Goal: Task Accomplishment & Management: Manage account settings

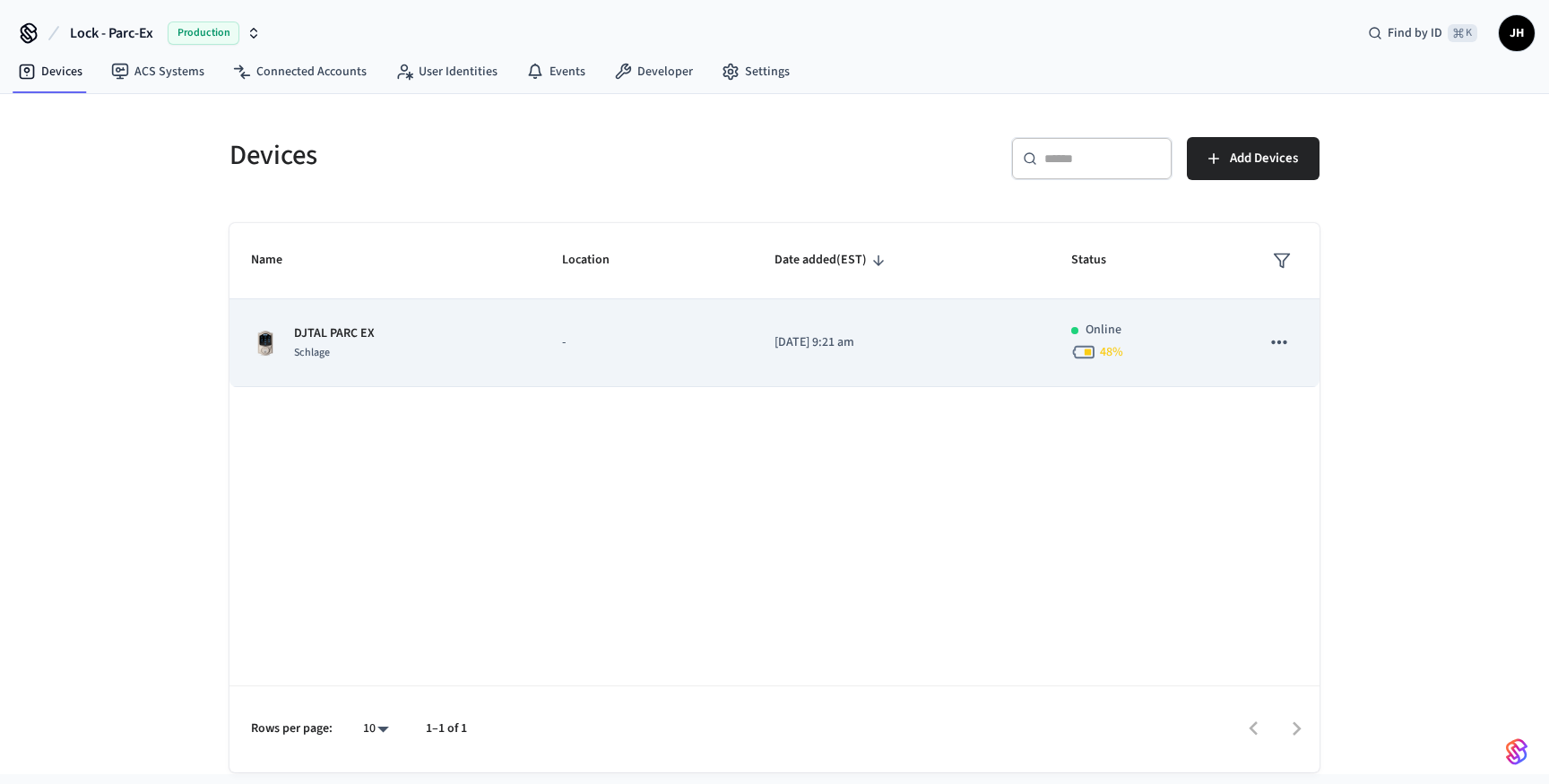
click at [727, 352] on p "-" at bounding box center [647, 342] width 169 height 19
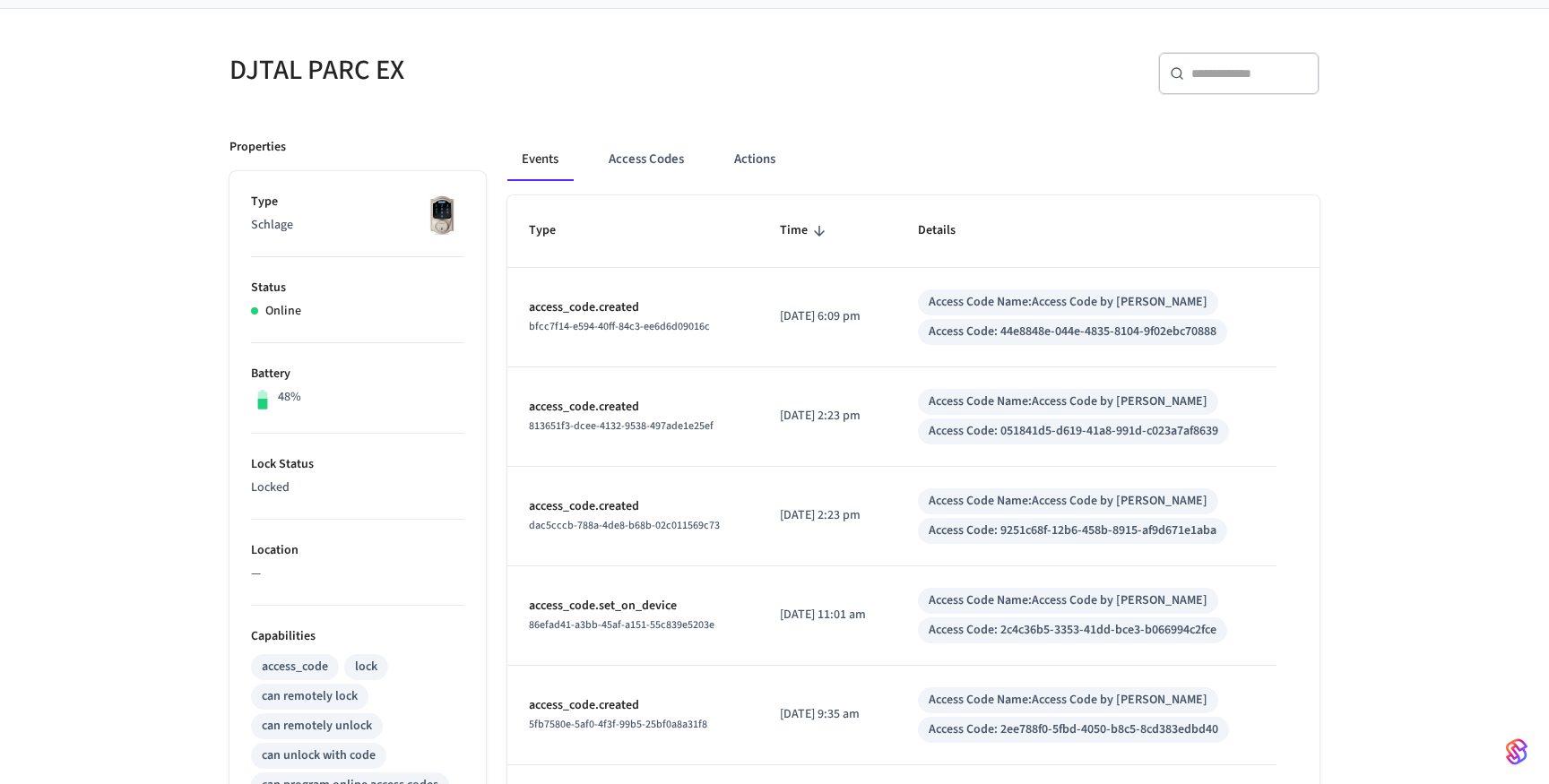
scroll to position [128, 0]
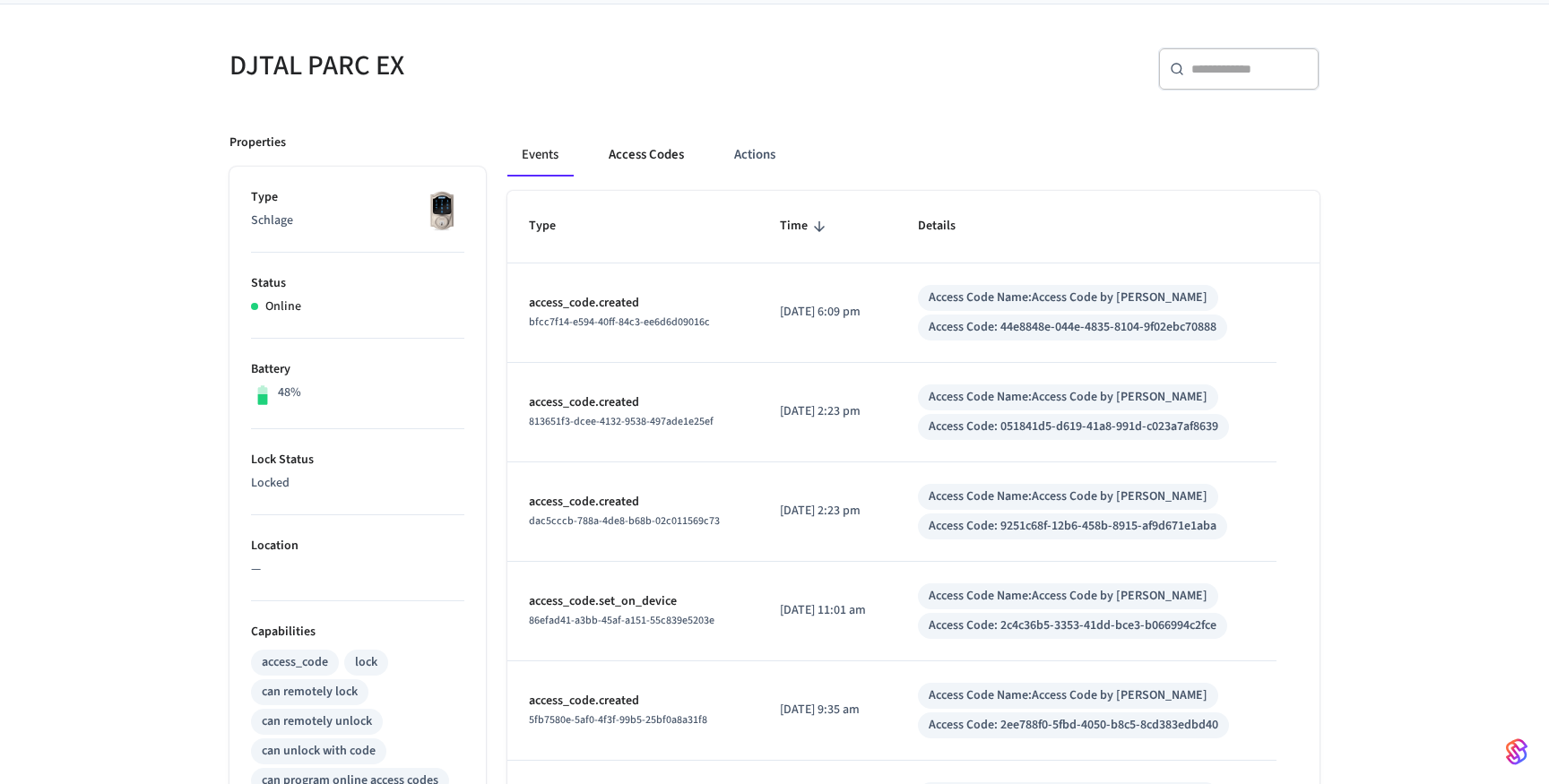
click at [653, 156] on button "Access Codes" at bounding box center [646, 154] width 104 height 43
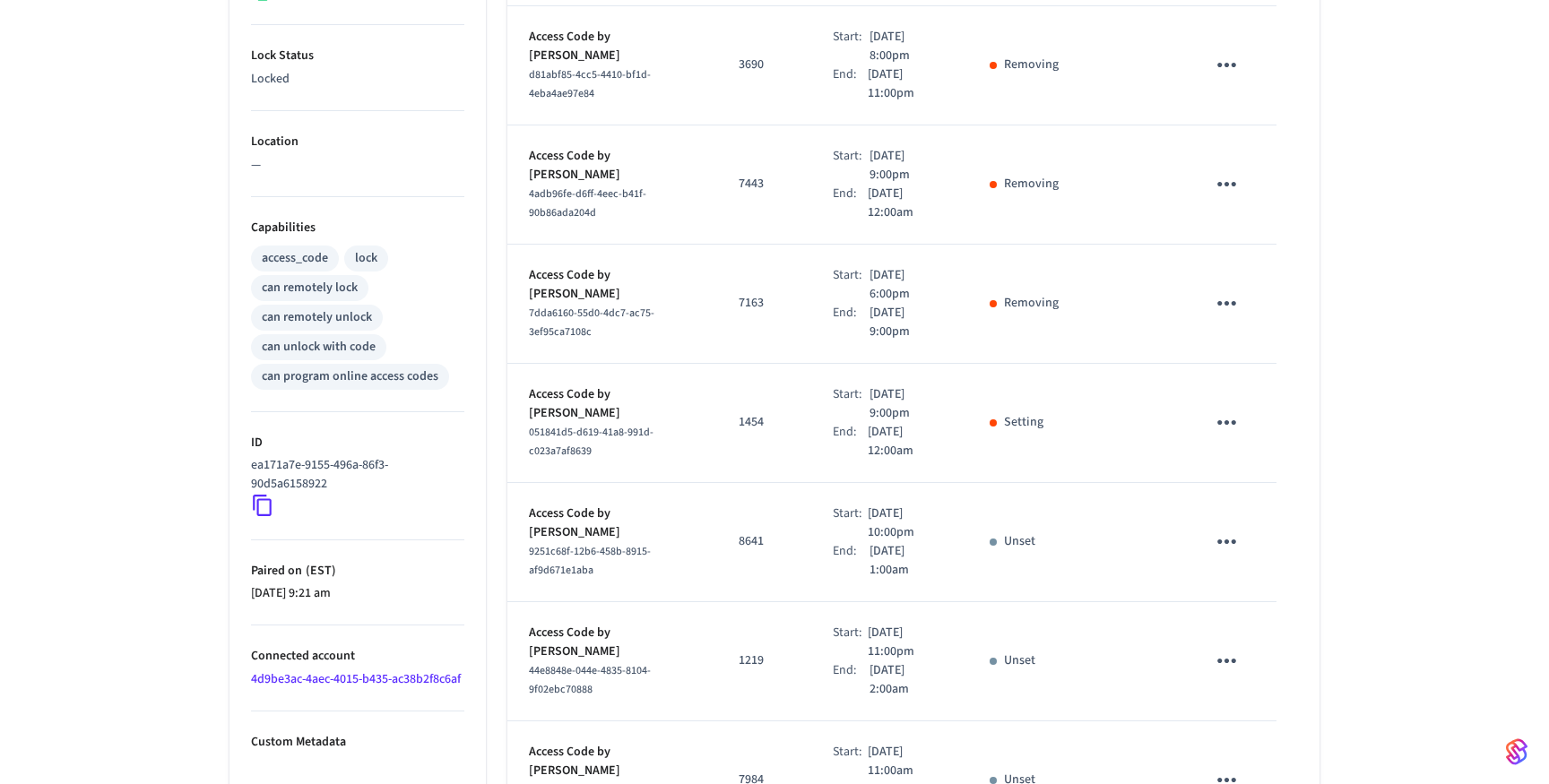
scroll to position [530, 0]
click at [1222, 412] on icon "sticky table" at bounding box center [1226, 425] width 28 height 28
click at [1222, 395] on div at bounding box center [774, 392] width 1549 height 784
click at [1040, 382] on td "Setting" at bounding box center [1023, 425] width 112 height 119
click at [996, 422] on div "sticky table" at bounding box center [993, 426] width 7 height 7
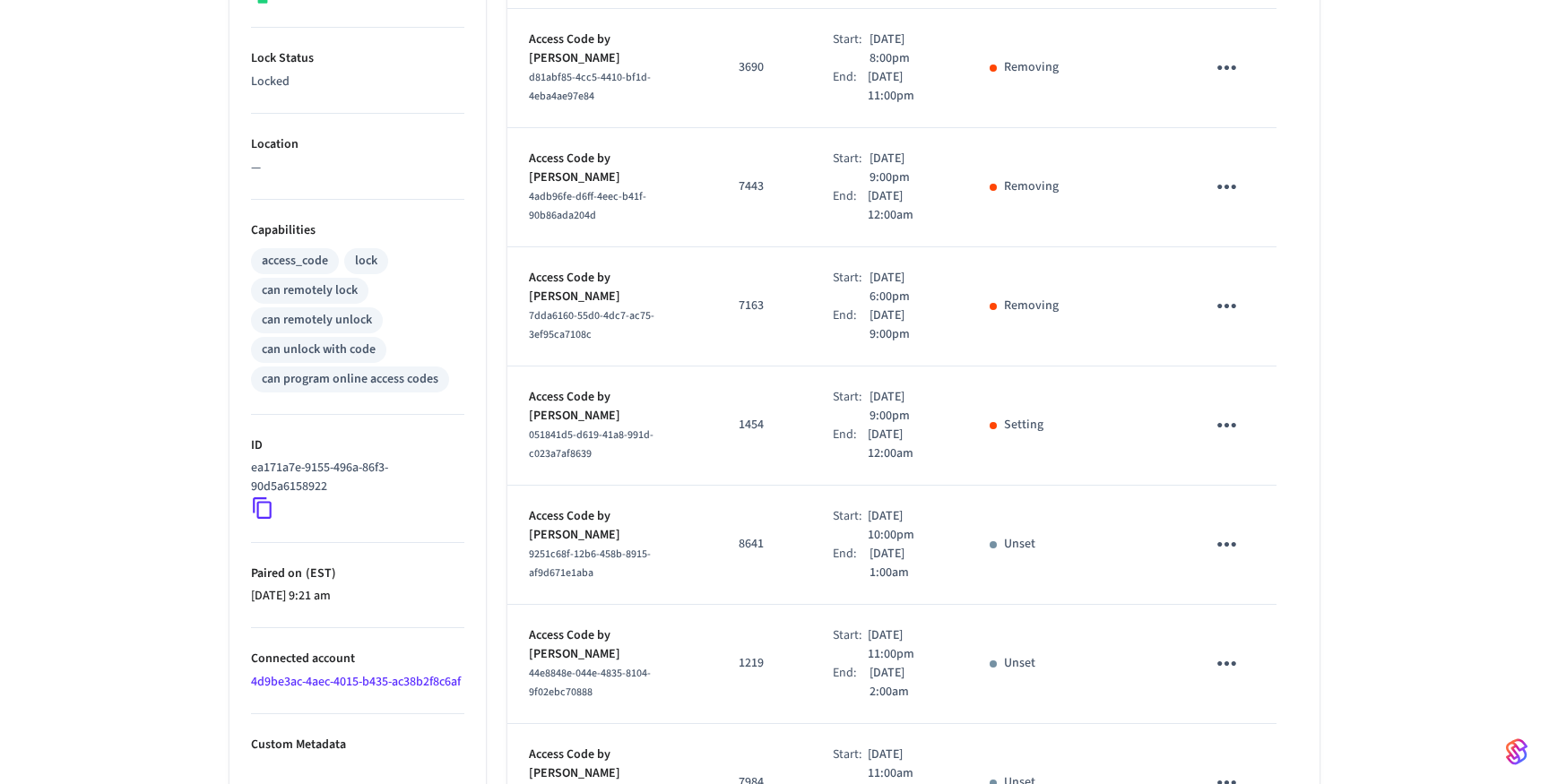
click at [996, 422] on div "sticky table" at bounding box center [993, 426] width 7 height 7
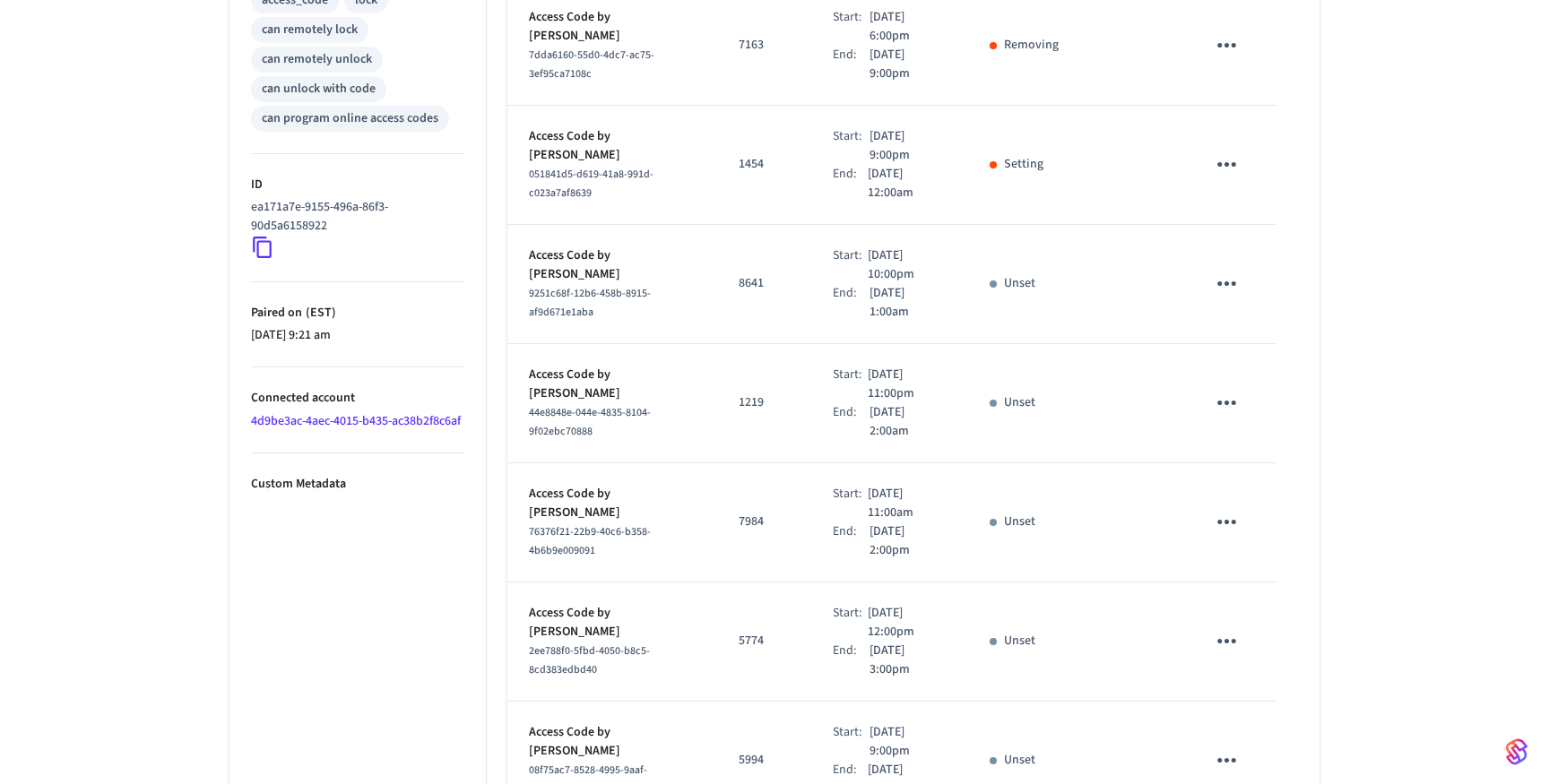
scroll to position [887, 0]
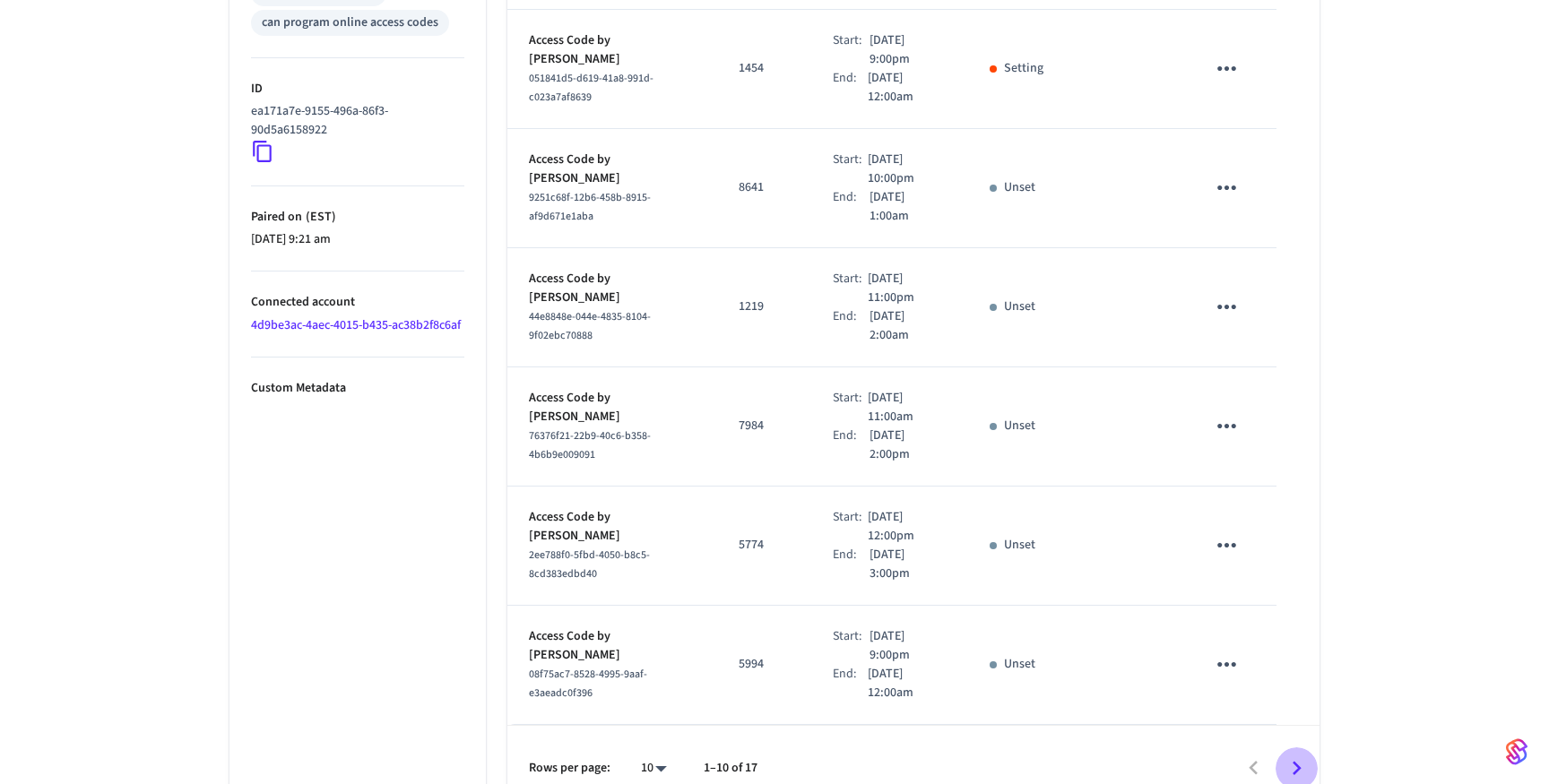
click at [1306, 755] on icon "Go to next page" at bounding box center [1296, 769] width 28 height 28
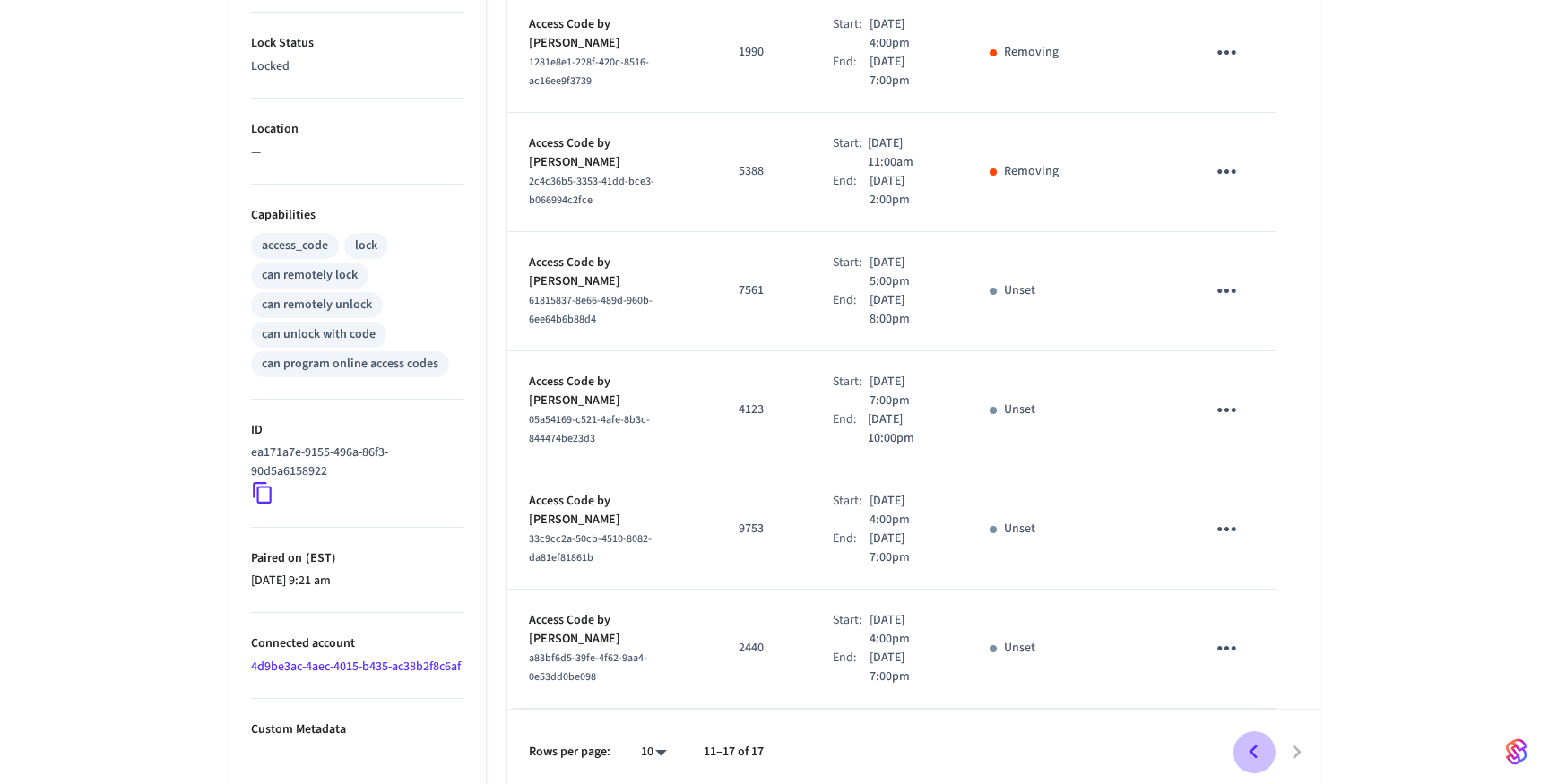
click at [1246, 742] on icon "Go to previous page" at bounding box center [1253, 752] width 28 height 28
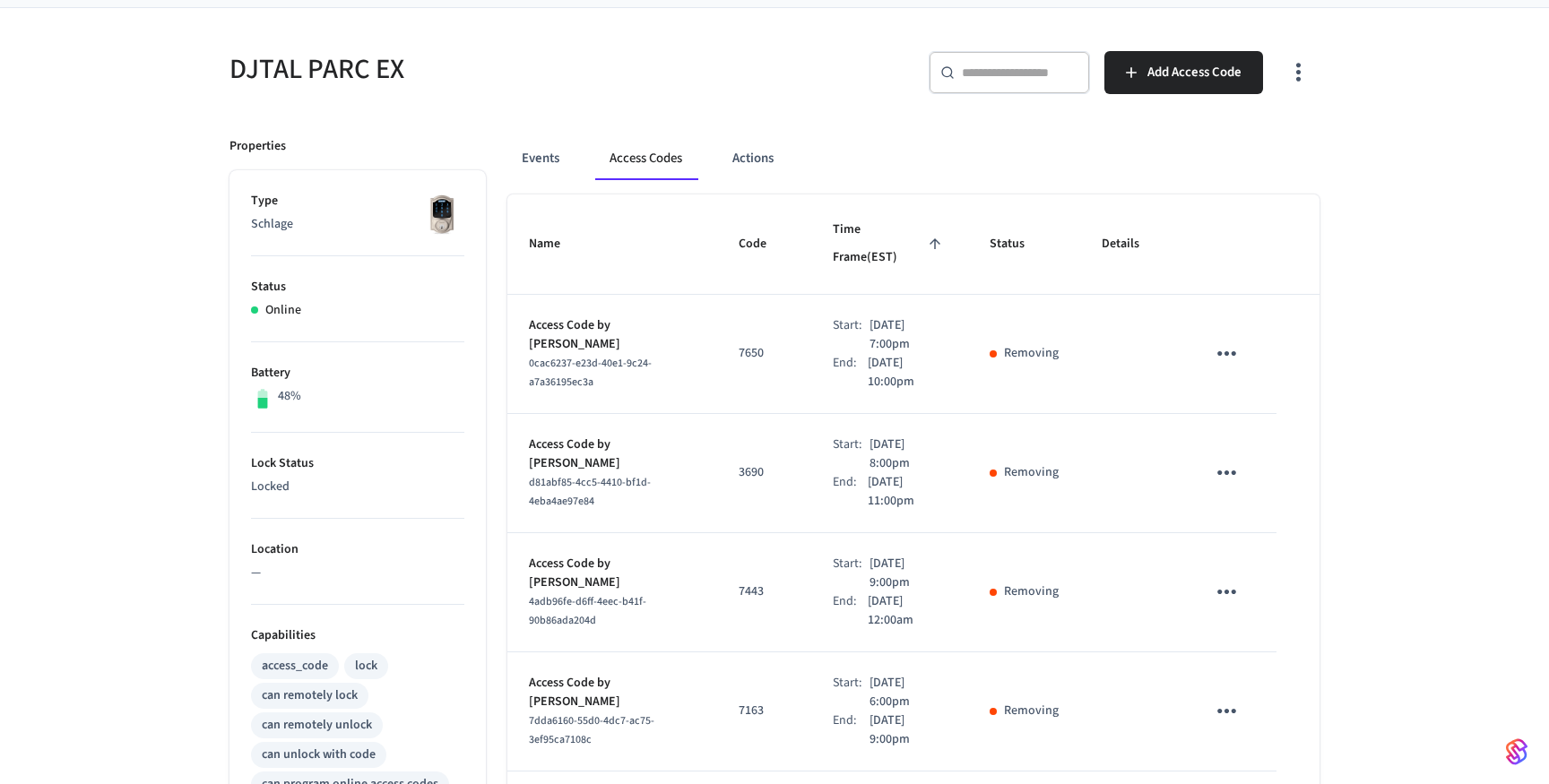
scroll to position [122, 0]
click at [757, 159] on button "Actions" at bounding box center [752, 161] width 70 height 43
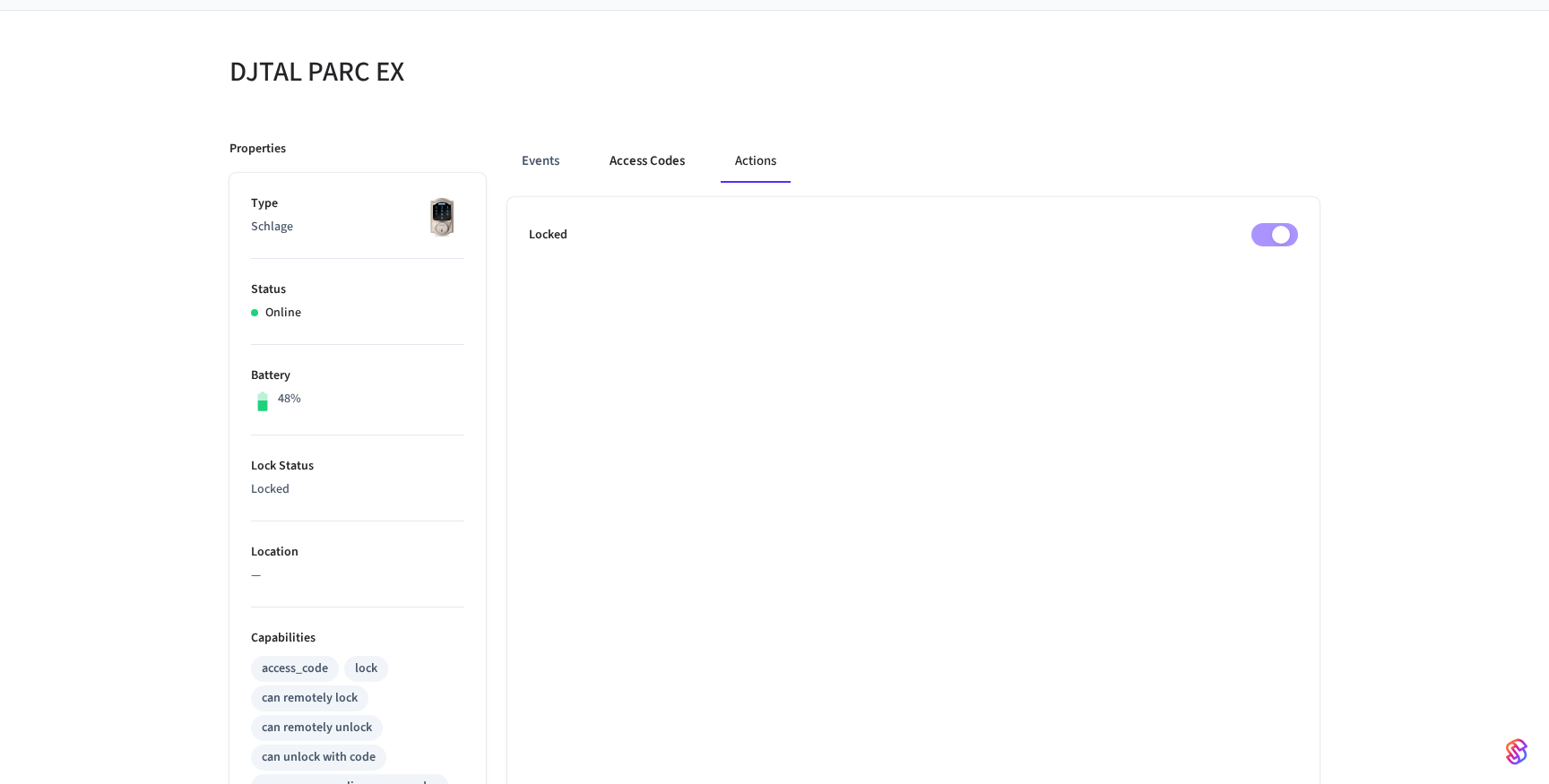
click at [678, 161] on button "Access Codes" at bounding box center [647, 161] width 104 height 43
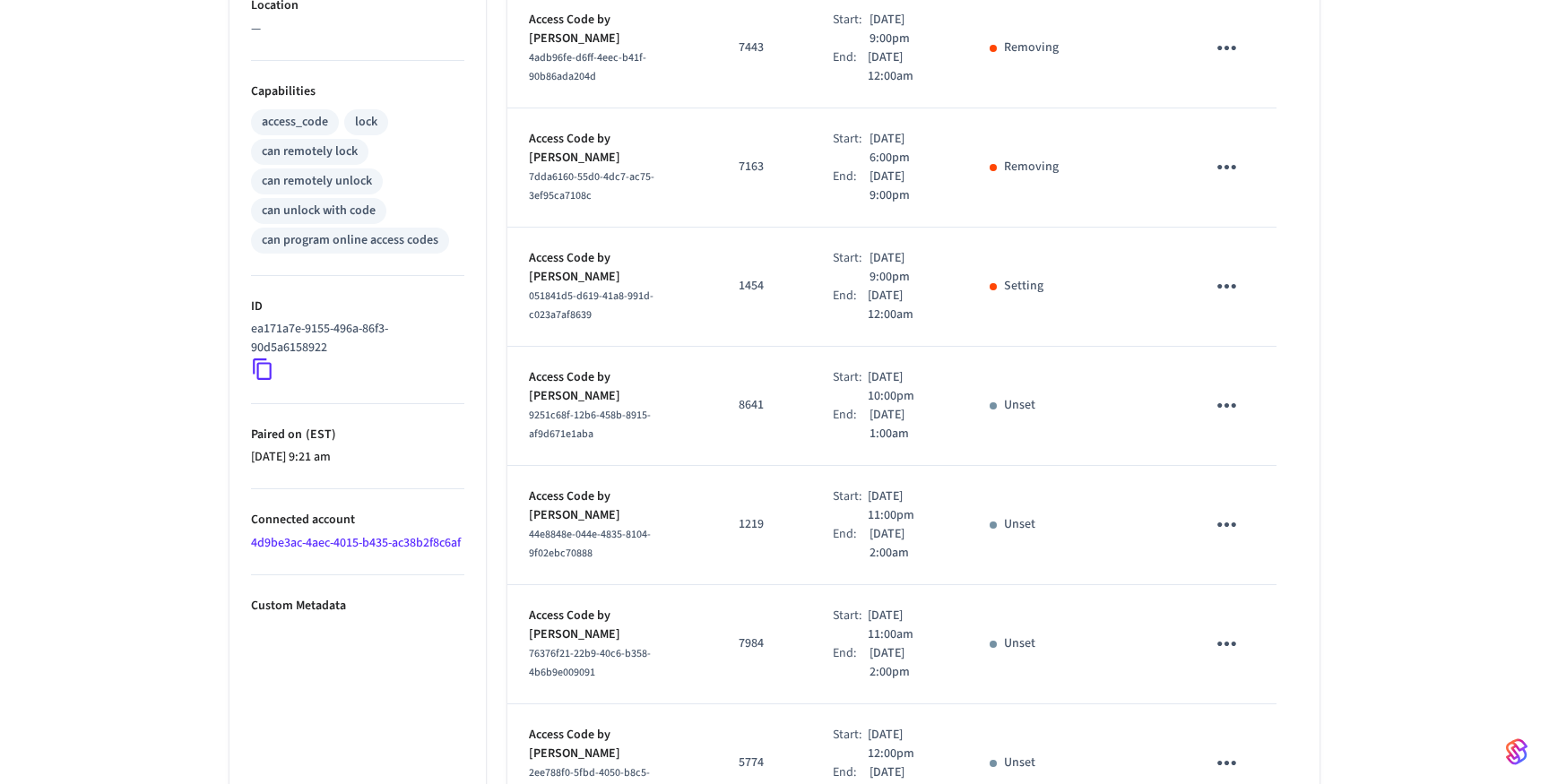
scroll to position [670, 0]
click at [995, 402] on div "sticky table" at bounding box center [993, 405] width 7 height 7
click at [614, 367] on p "Access Code by [PERSON_NAME]" at bounding box center [611, 385] width 166 height 37
click at [590, 407] on span "9251c68f-12b6-458b-8915-af9d671e1aba" at bounding box center [590, 423] width 122 height 34
click at [277, 543] on link "4d9be3ac-4aec-4015-b435-ac38b2f8c6af" at bounding box center [355, 542] width 210 height 18
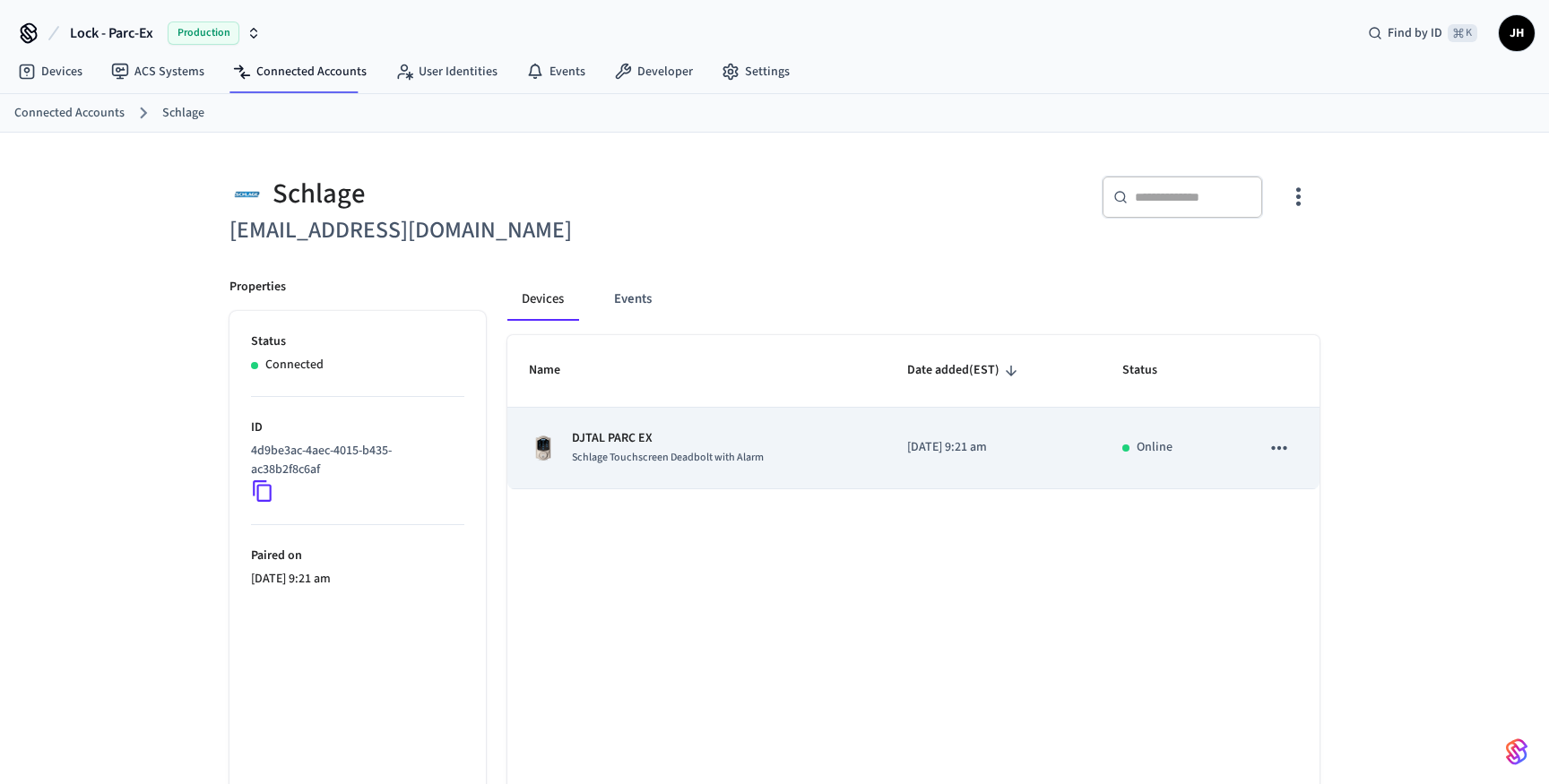
click at [865, 452] on td "DJTAL PARC EX Schlage Touchscreen Deadbolt with Alarm" at bounding box center [696, 449] width 378 height 82
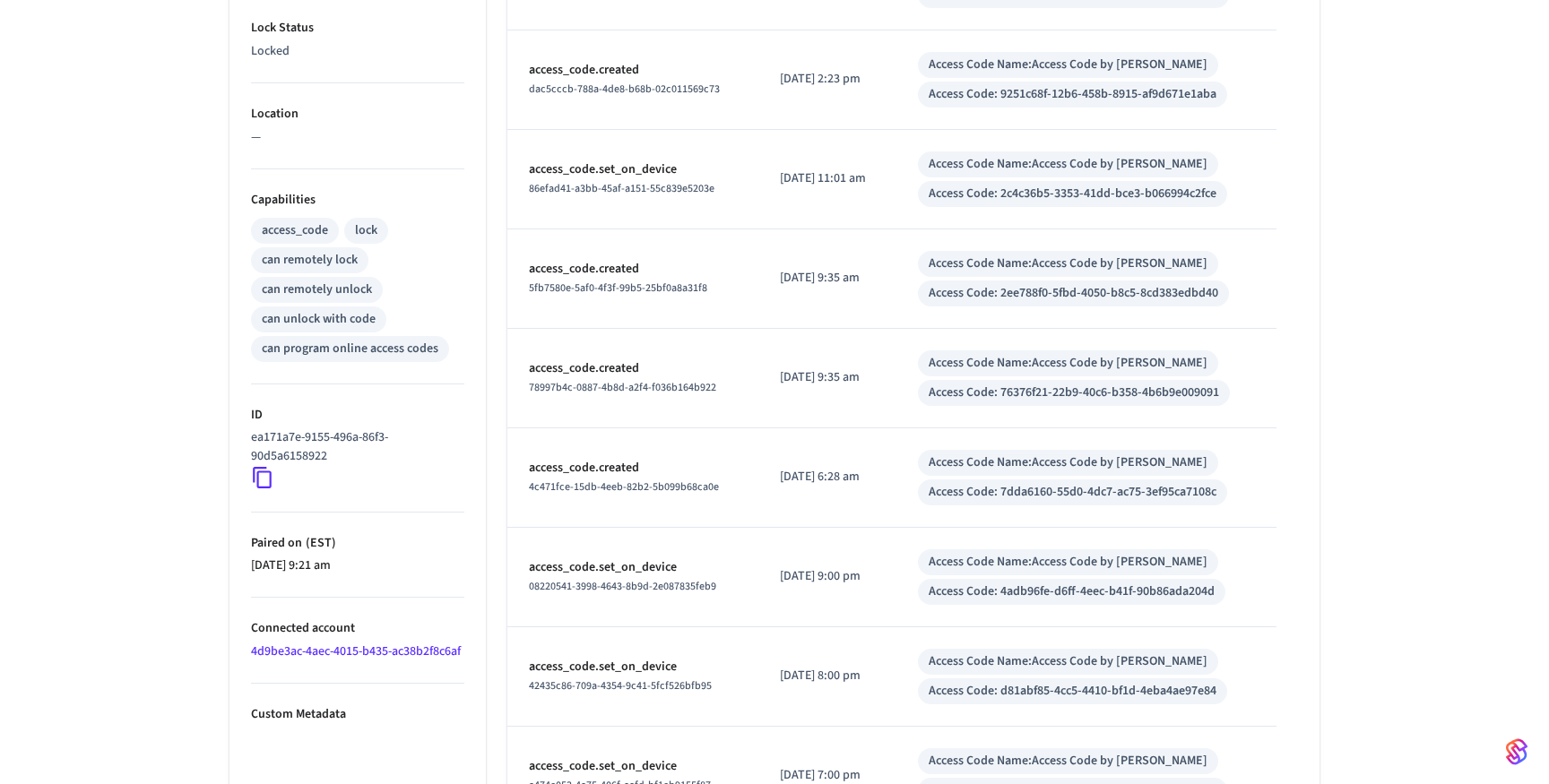
scroll to position [690, 0]
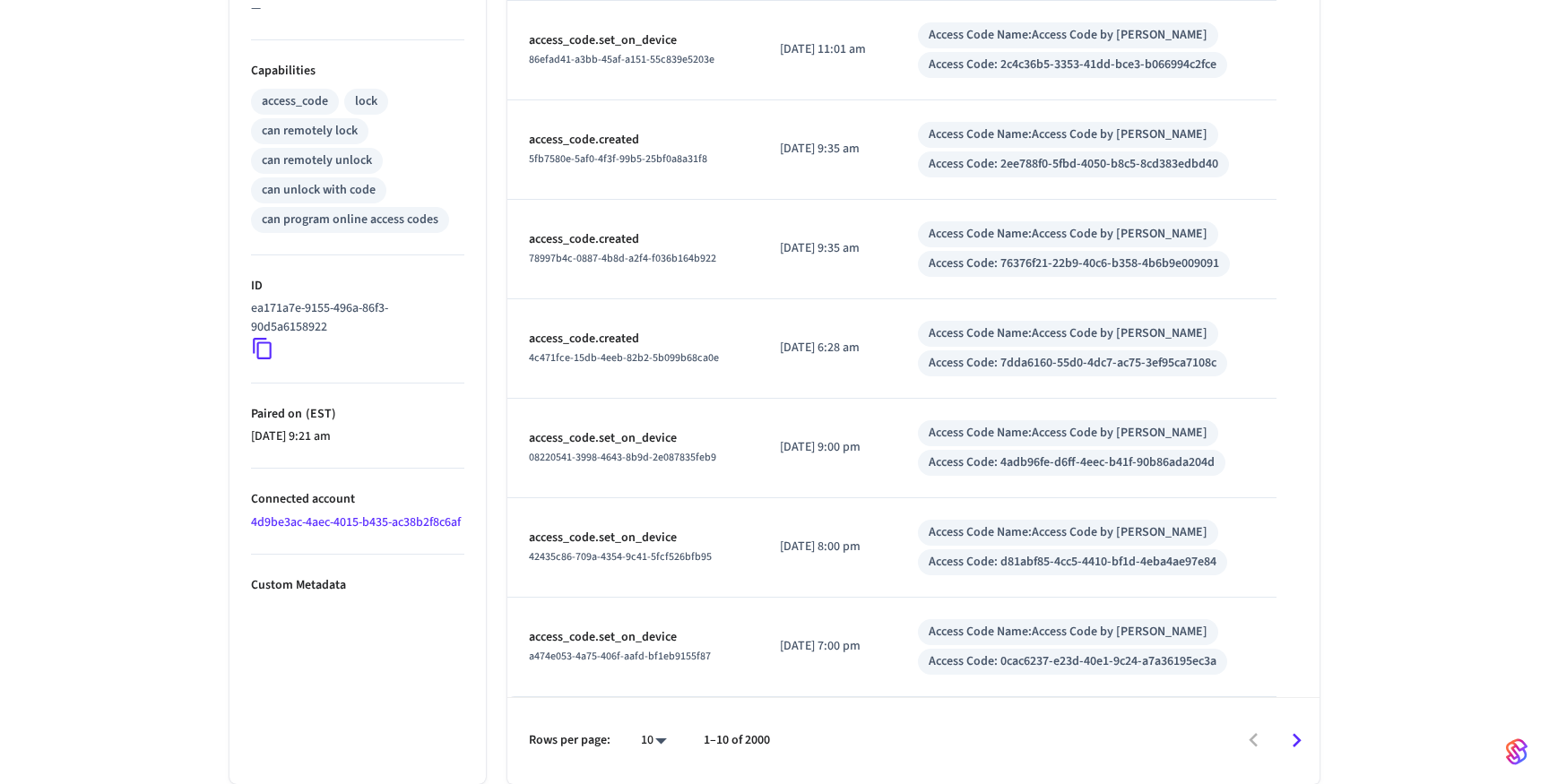
click at [1293, 740] on icon "Go to next page" at bounding box center [1296, 740] width 28 height 28
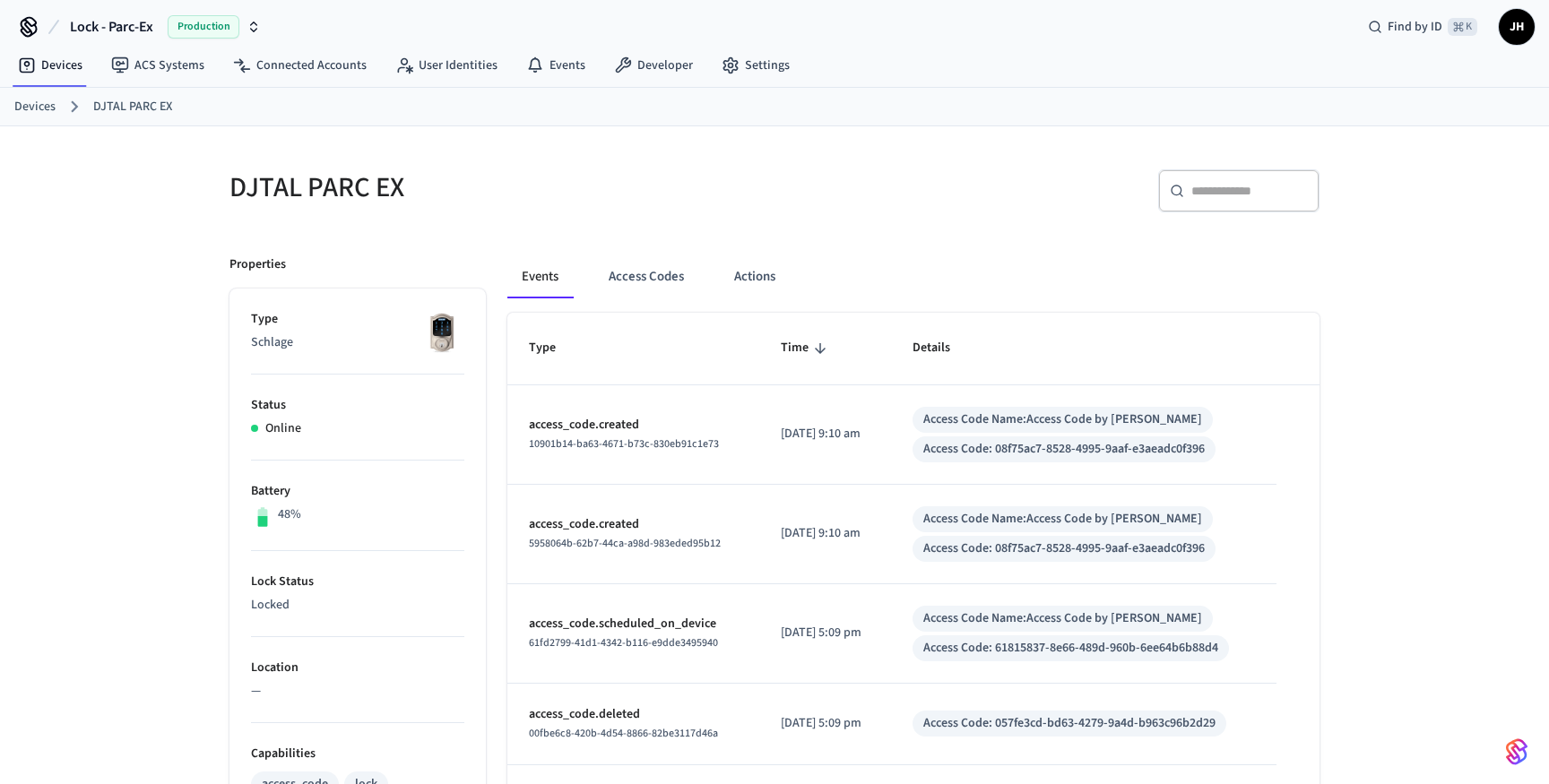
scroll to position [8, 0]
click at [623, 271] on button "Access Codes" at bounding box center [646, 274] width 104 height 43
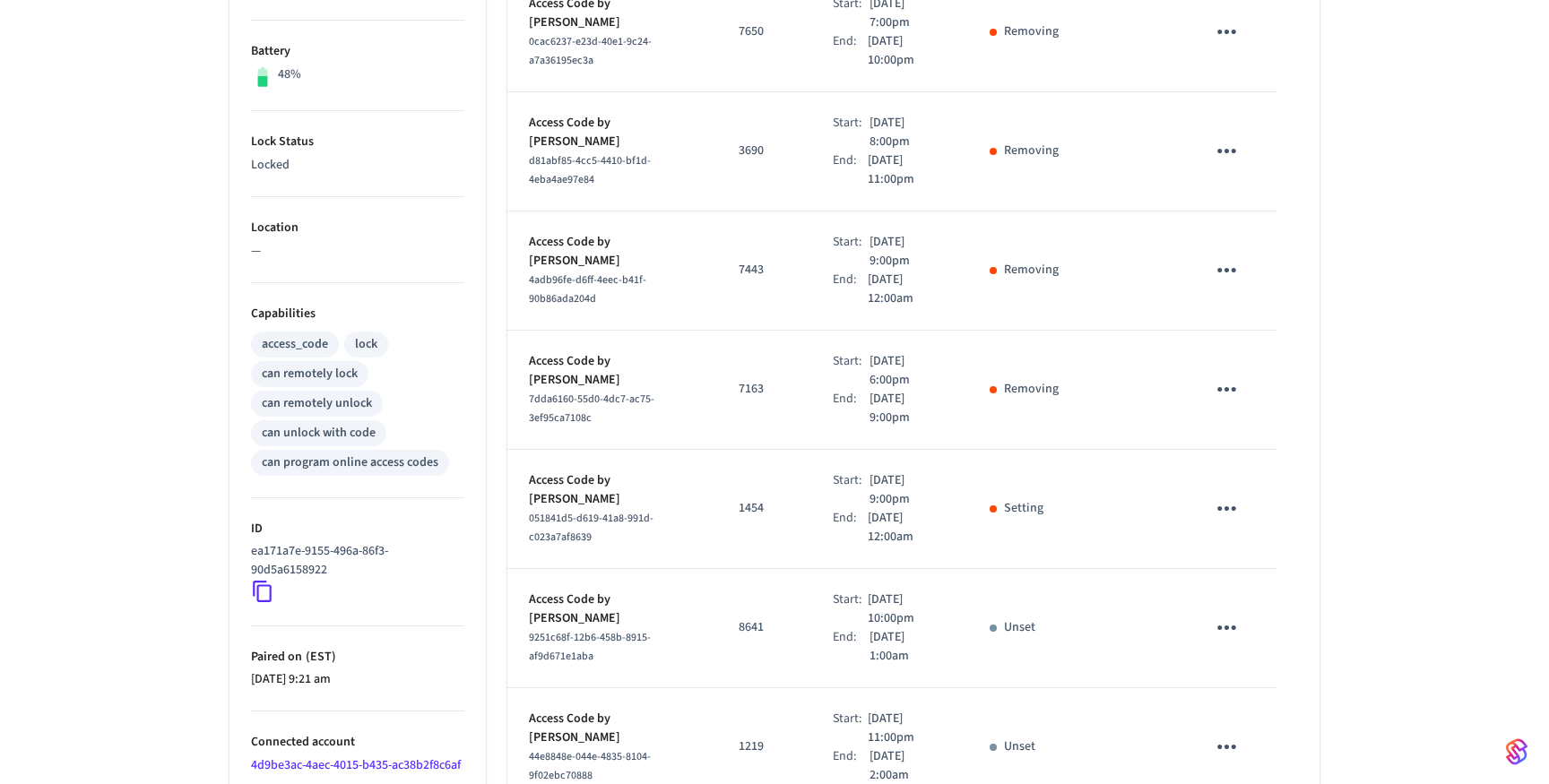
scroll to position [443, 0]
click at [993, 508] on div "sticky table" at bounding box center [993, 511] width 7 height 7
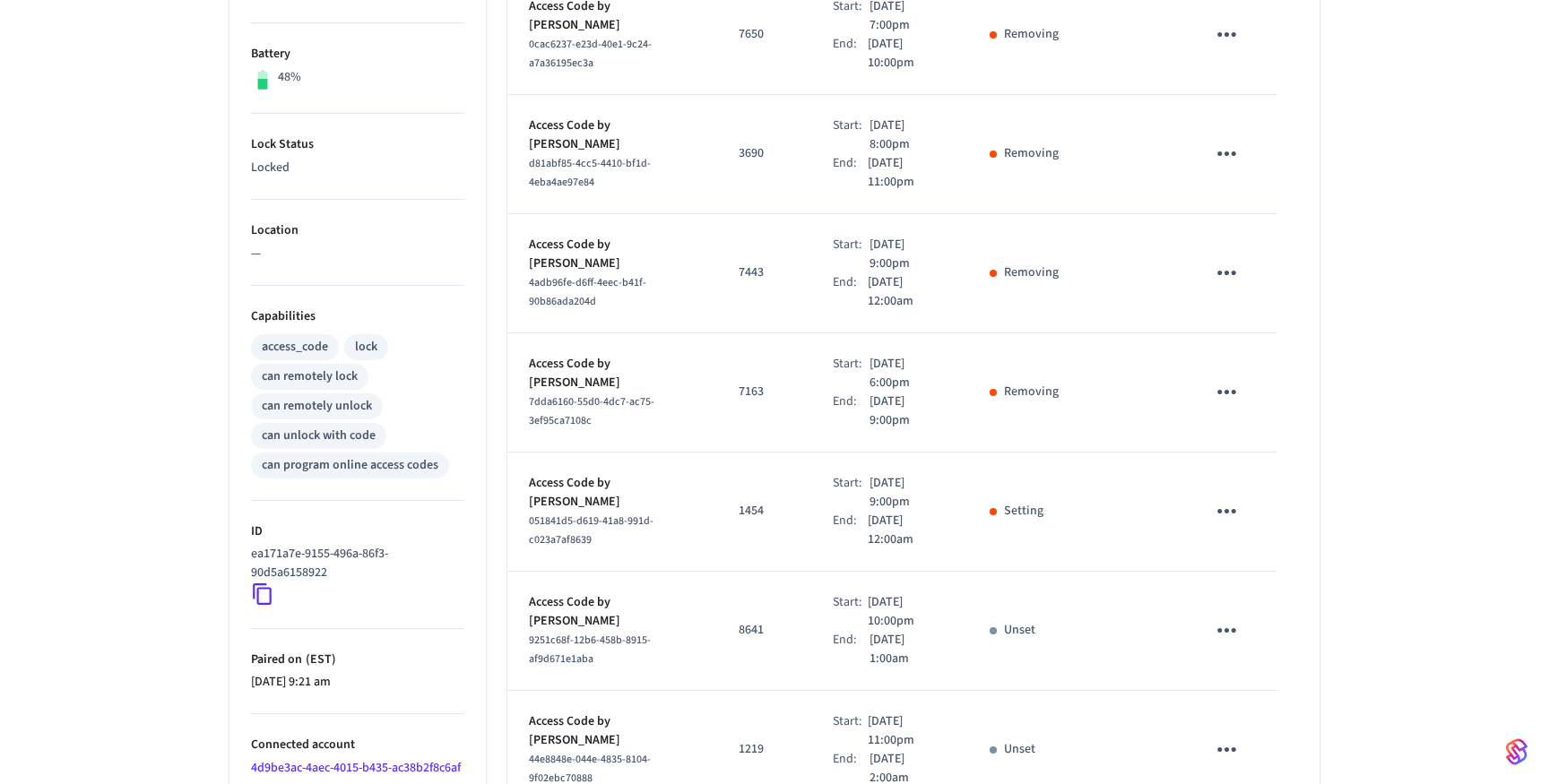
click at [1041, 501] on p "Setting" at bounding box center [1023, 511] width 39 height 19
click at [1221, 497] on icon "sticky table" at bounding box center [1226, 511] width 28 height 28
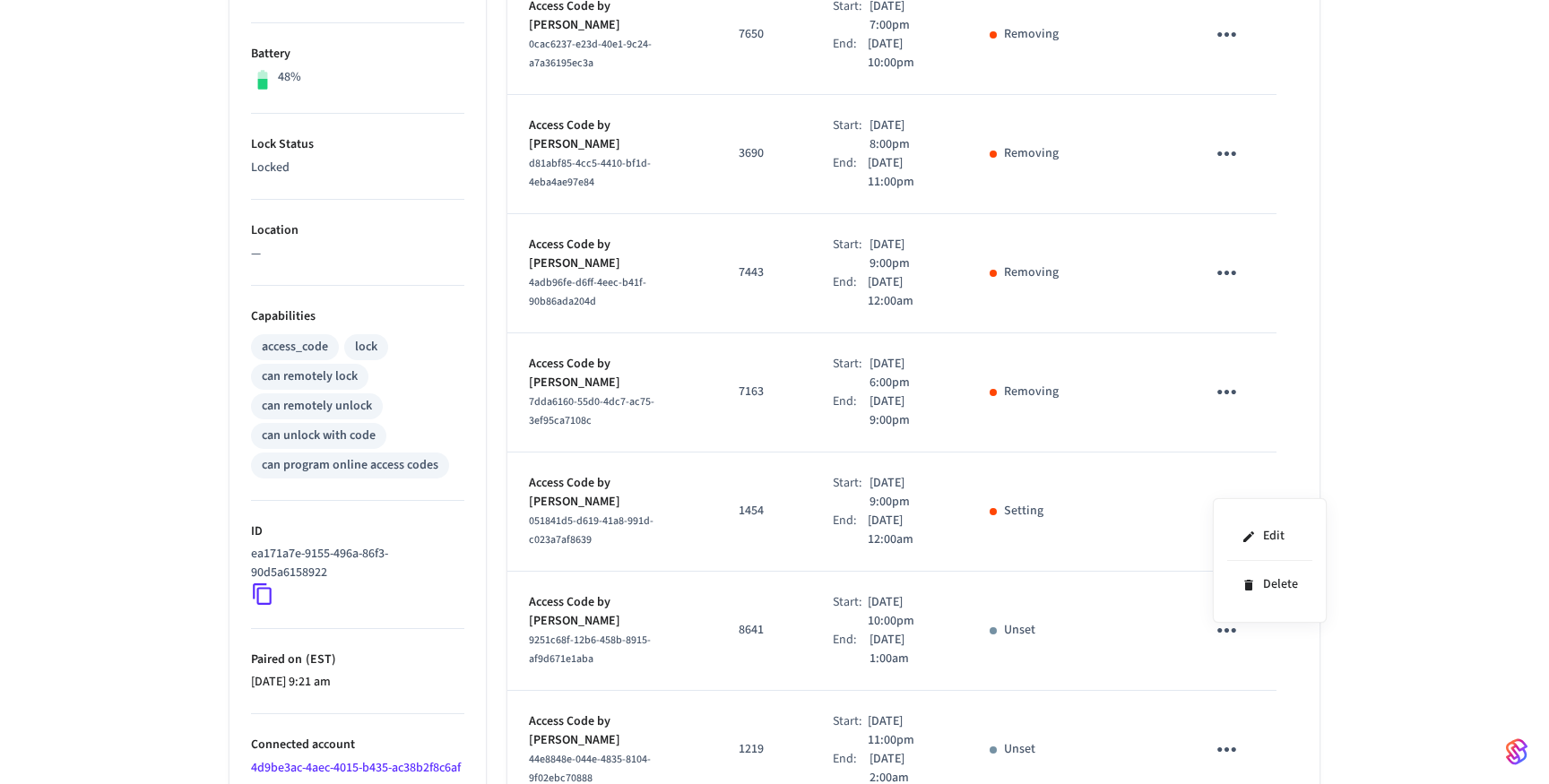
click at [1085, 493] on div at bounding box center [774, 392] width 1549 height 784
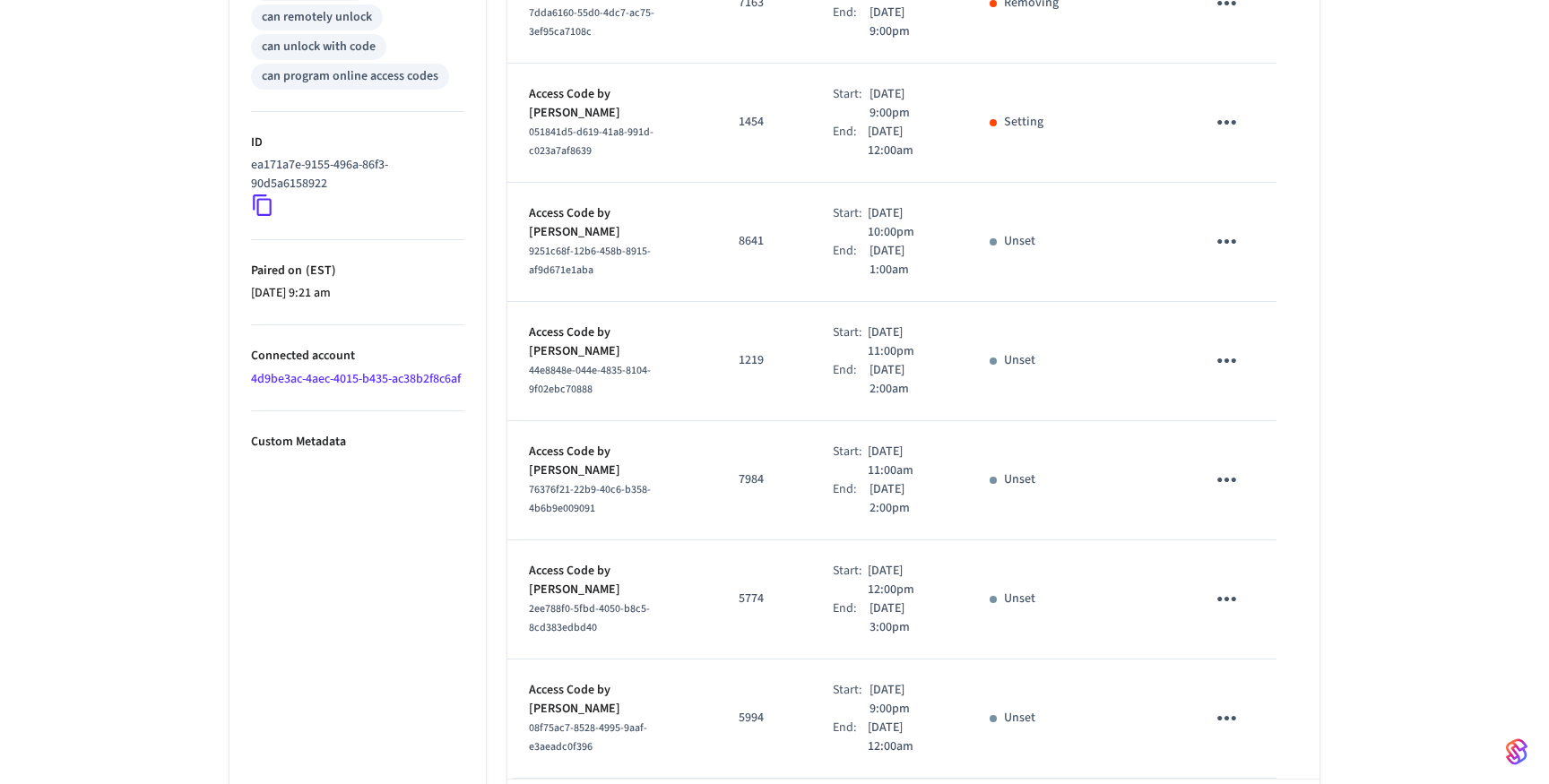
scroll to position [828, 0]
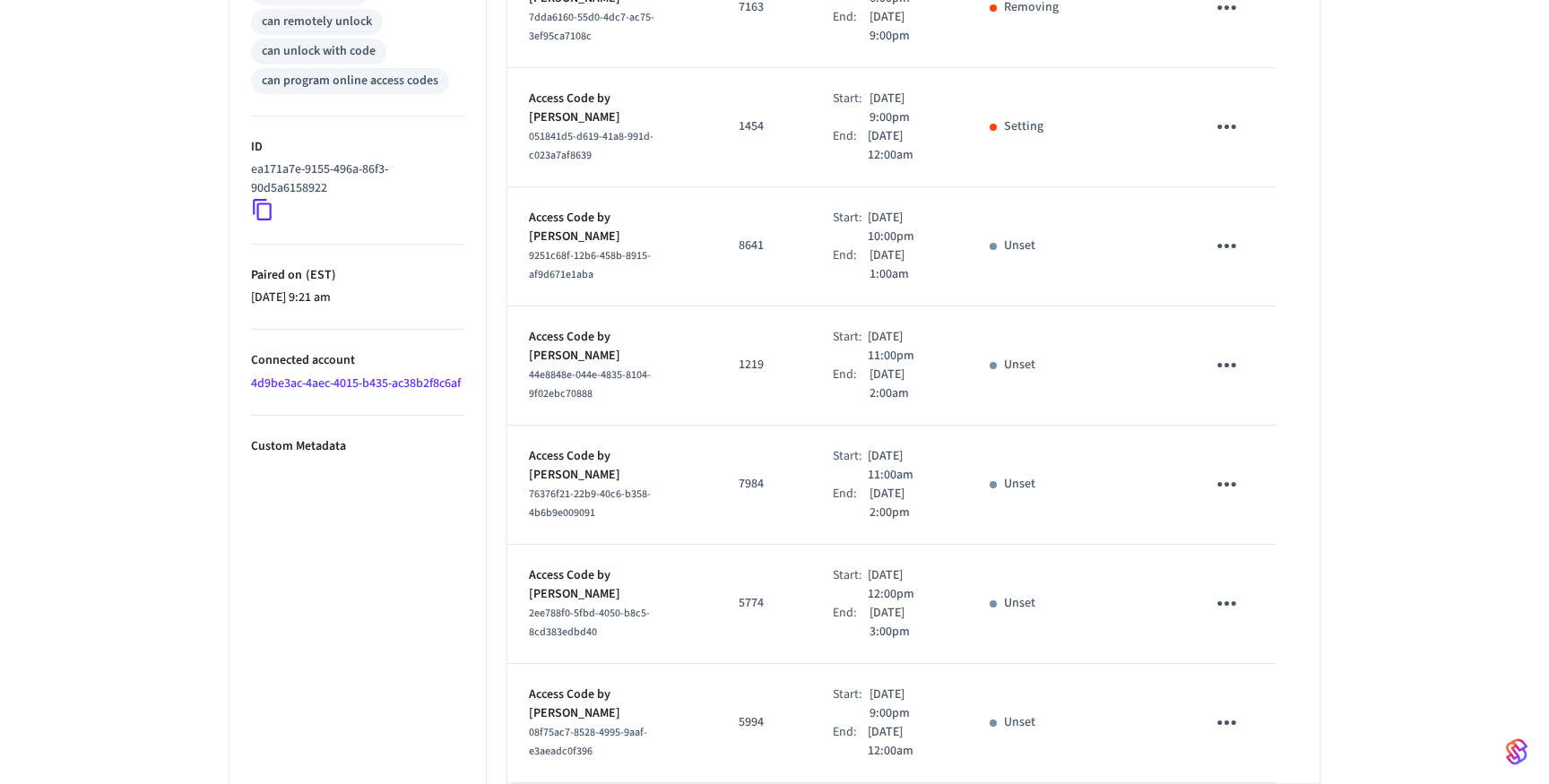
click at [996, 362] on div "sticky table" at bounding box center [993, 366] width 7 height 7
click at [1009, 356] on p "Unset" at bounding box center [1019, 365] width 32 height 19
click at [1224, 352] on icon "sticky table" at bounding box center [1226, 365] width 28 height 28
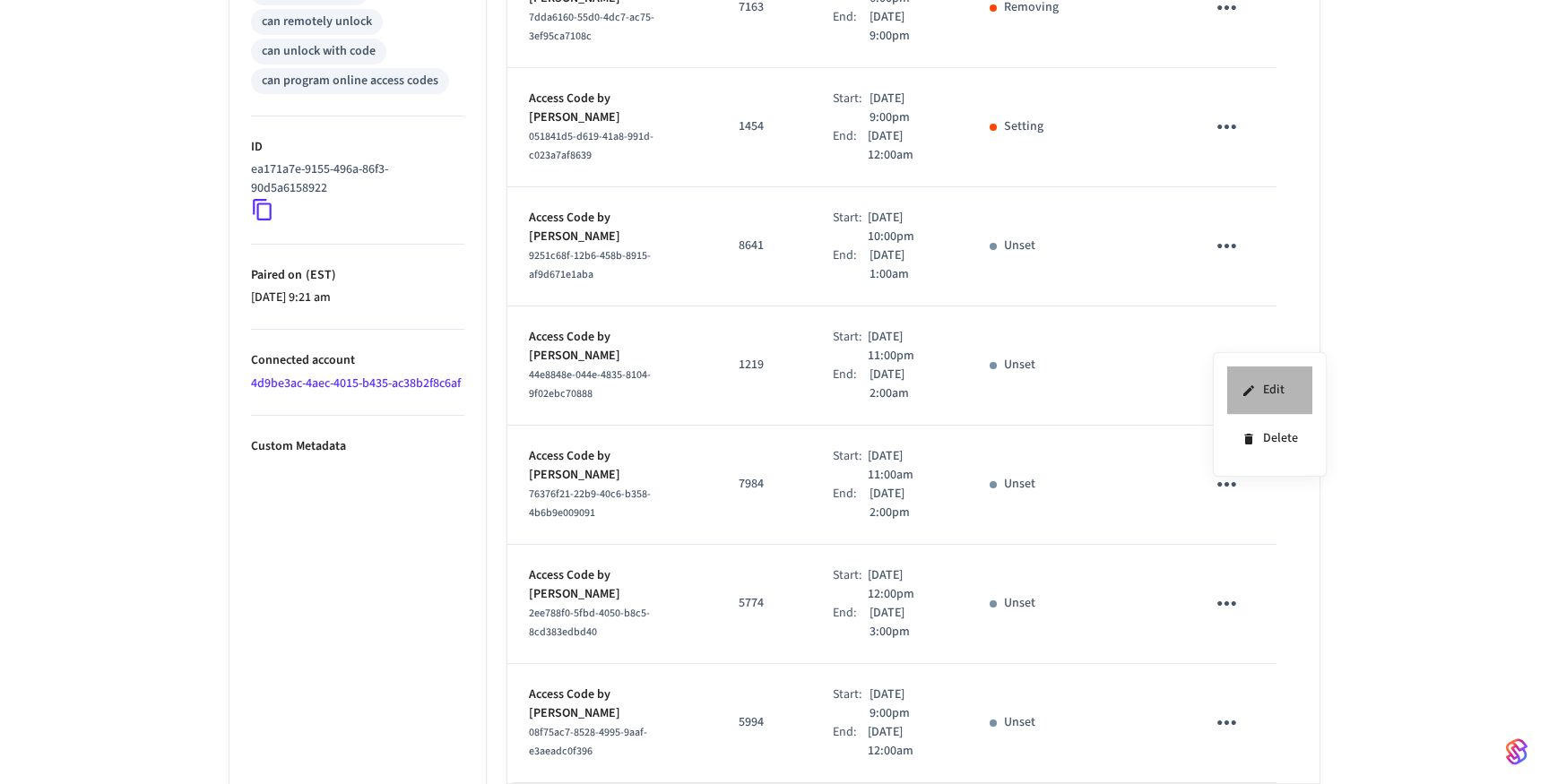
click at [1266, 398] on li "Edit" at bounding box center [1269, 390] width 85 height 48
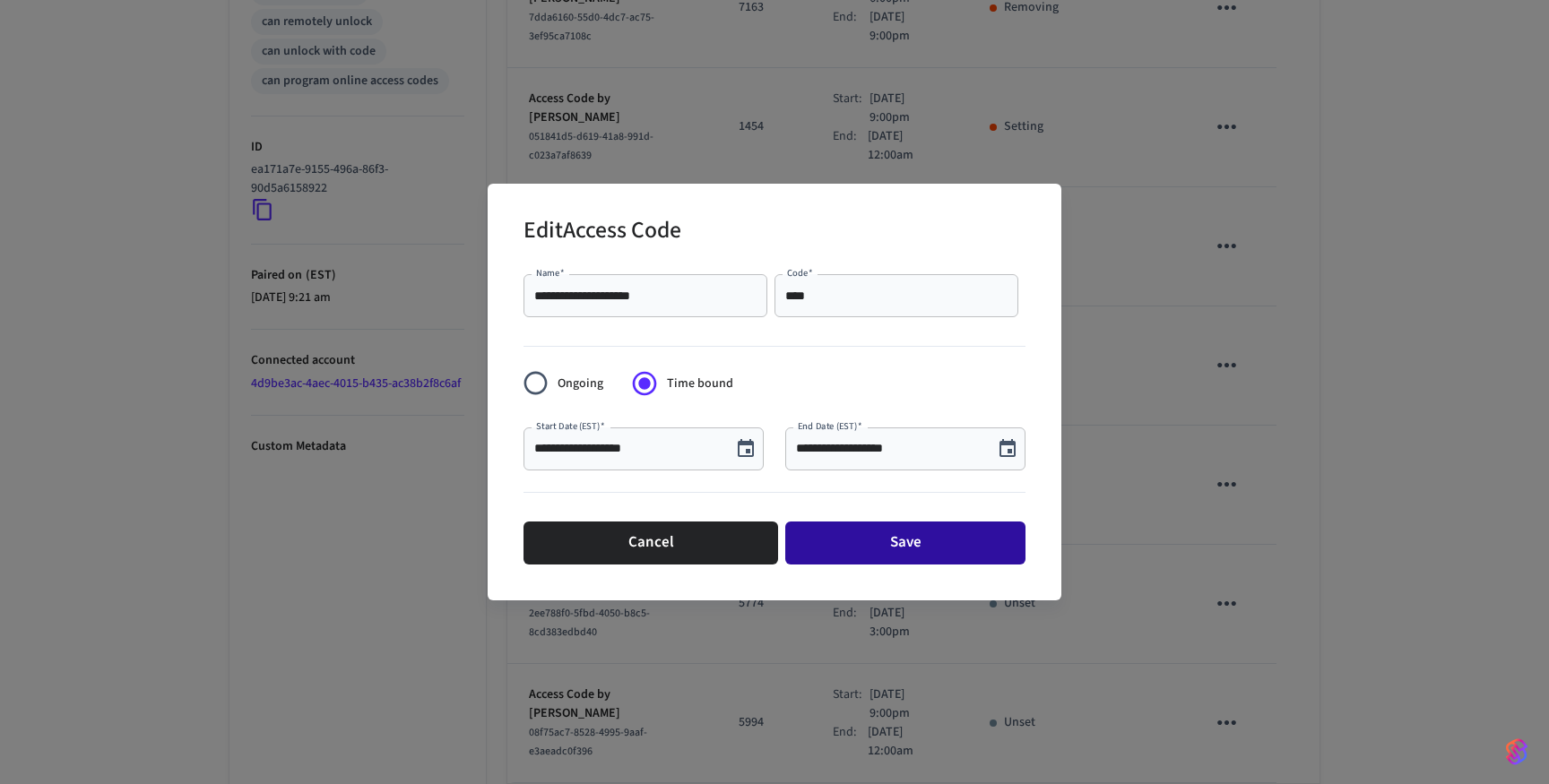
click at [962, 531] on button "Save" at bounding box center [905, 542] width 240 height 43
click at [933, 550] on button "Save" at bounding box center [905, 542] width 240 height 43
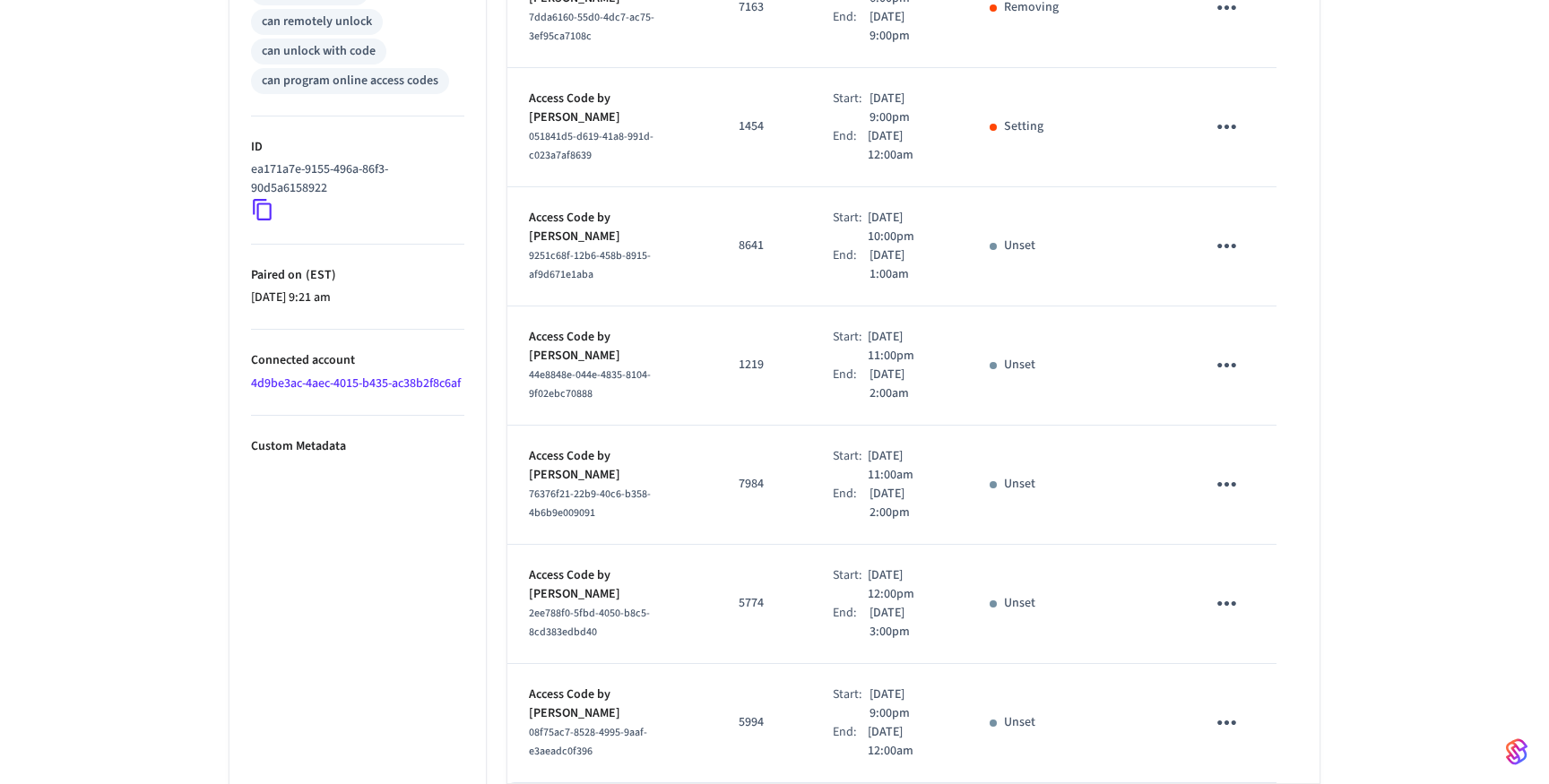
click at [933, 566] on p "[DATE] 12:00pm" at bounding box center [907, 584] width 79 height 37
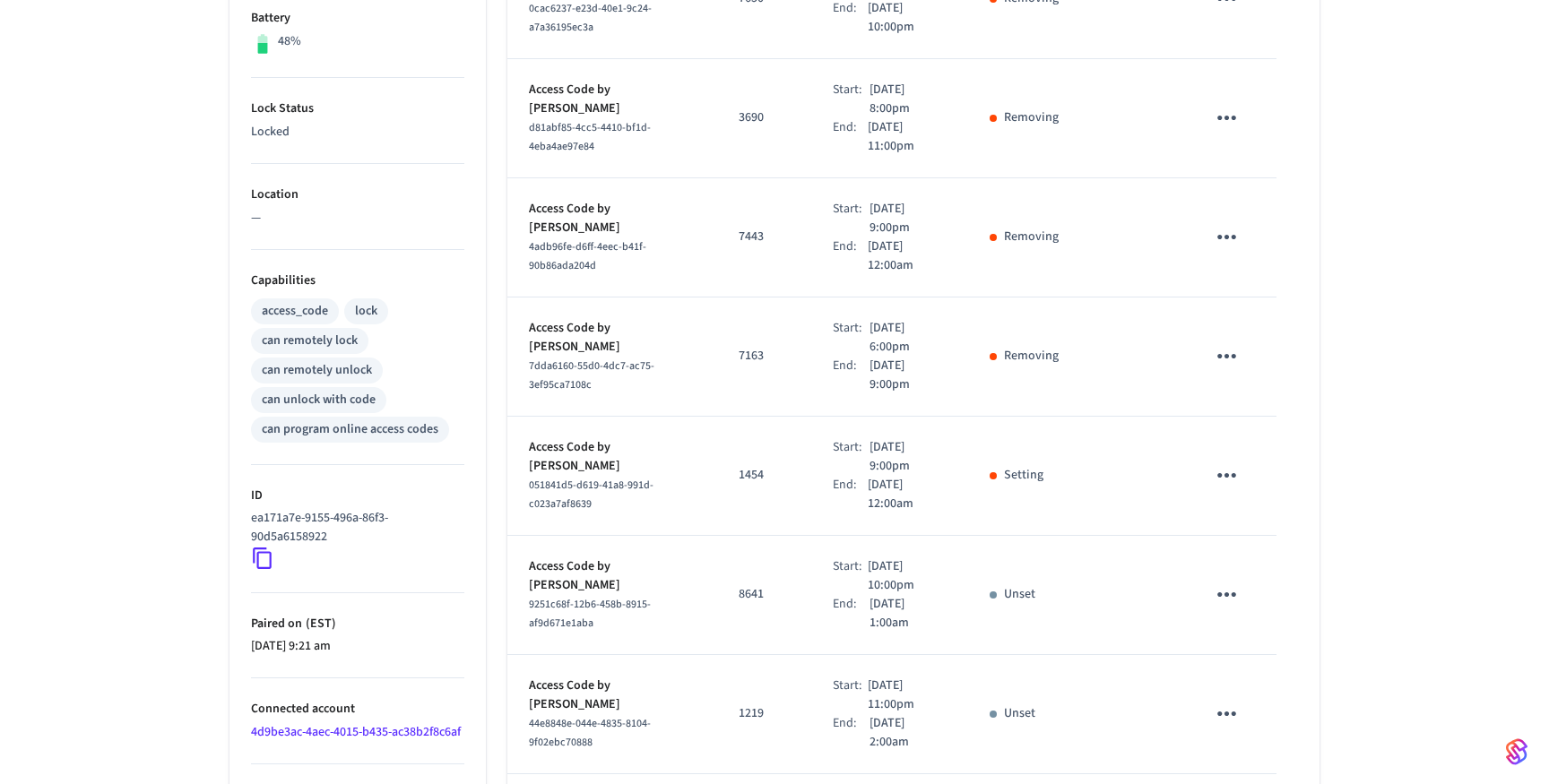
scroll to position [433, 0]
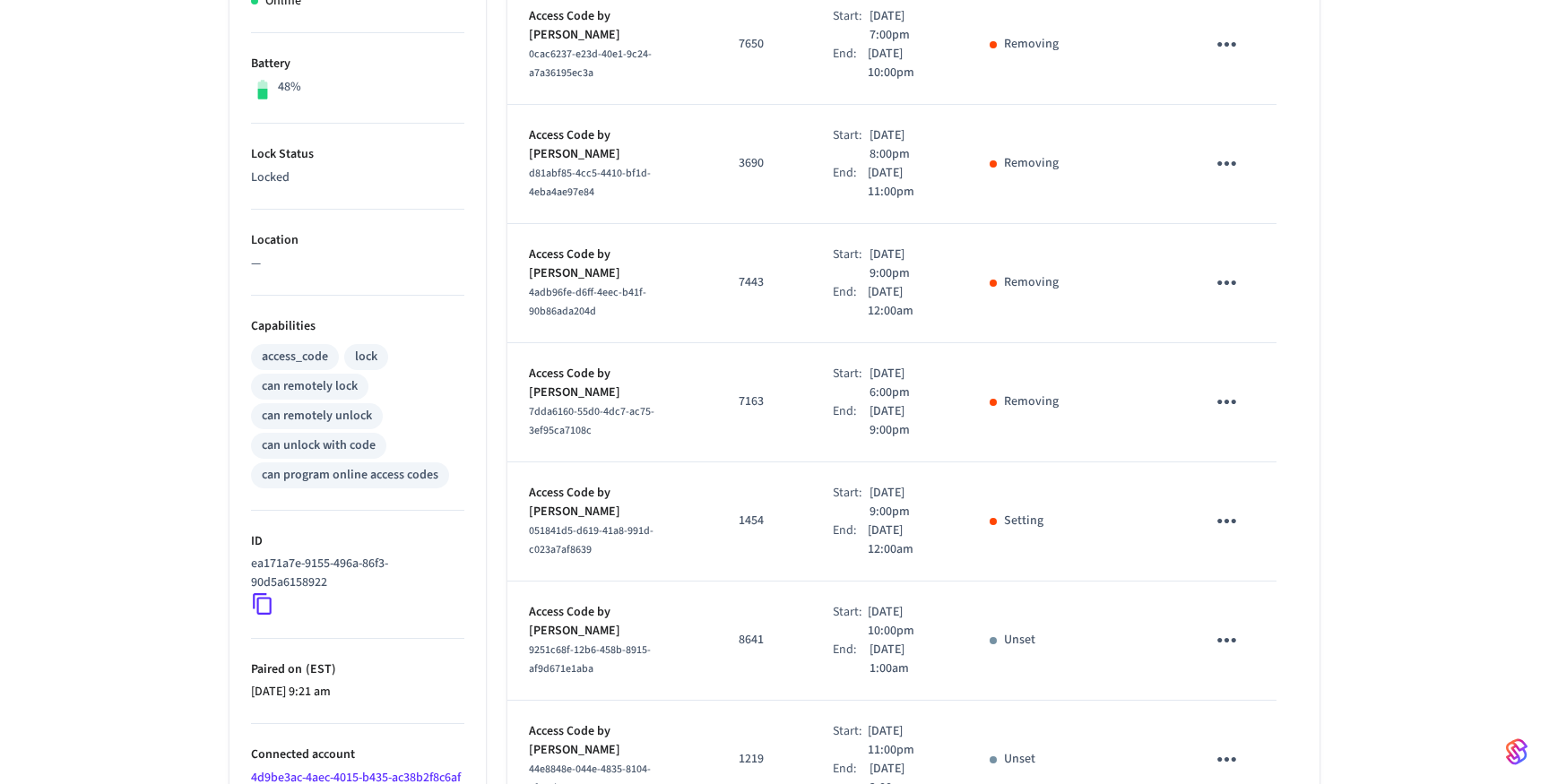
click at [1224, 507] on icon "sticky table" at bounding box center [1226, 521] width 28 height 28
click at [1246, 532] on li "Edit" at bounding box center [1269, 546] width 85 height 48
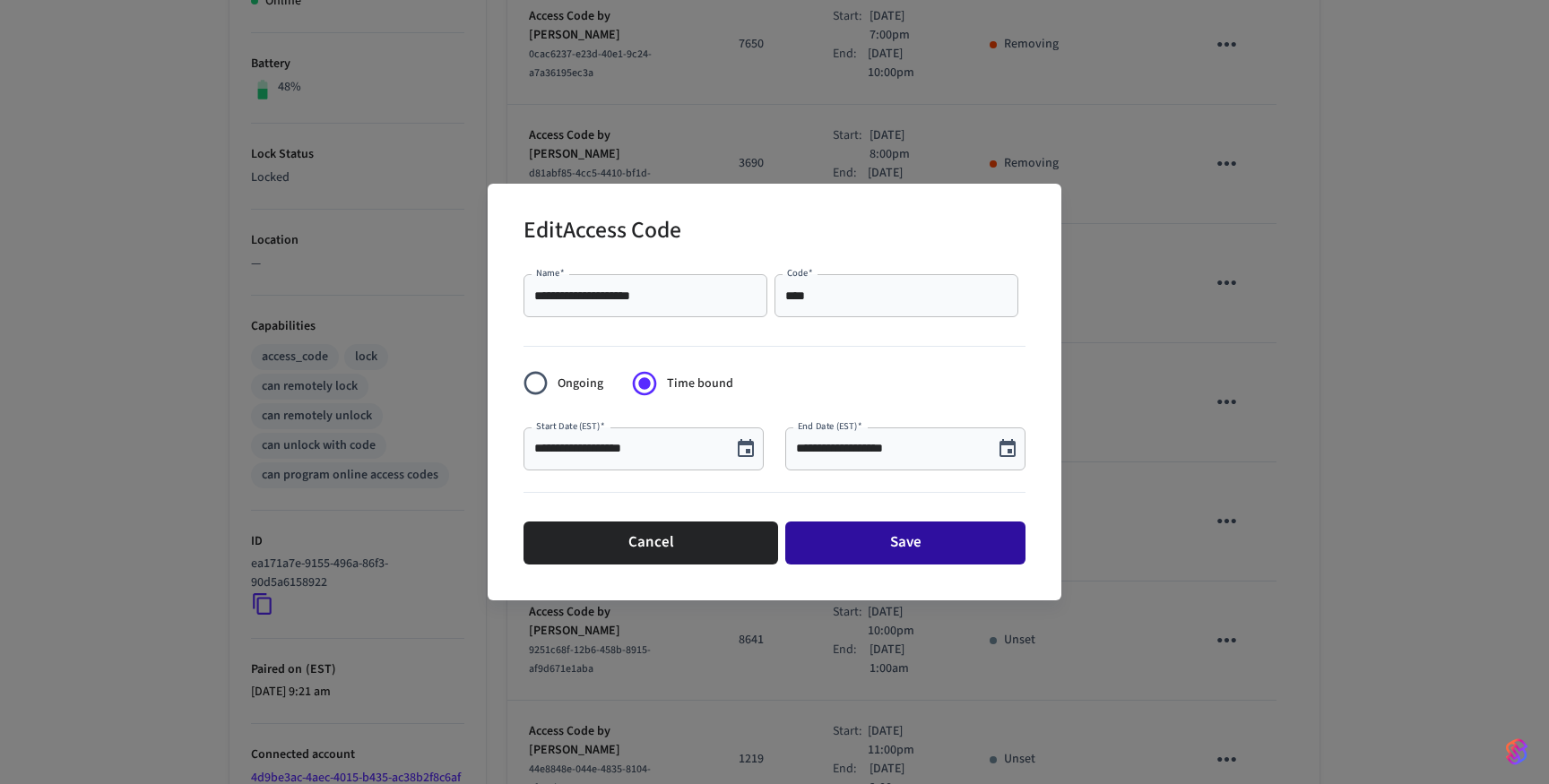
click at [893, 539] on button "Save" at bounding box center [905, 542] width 240 height 43
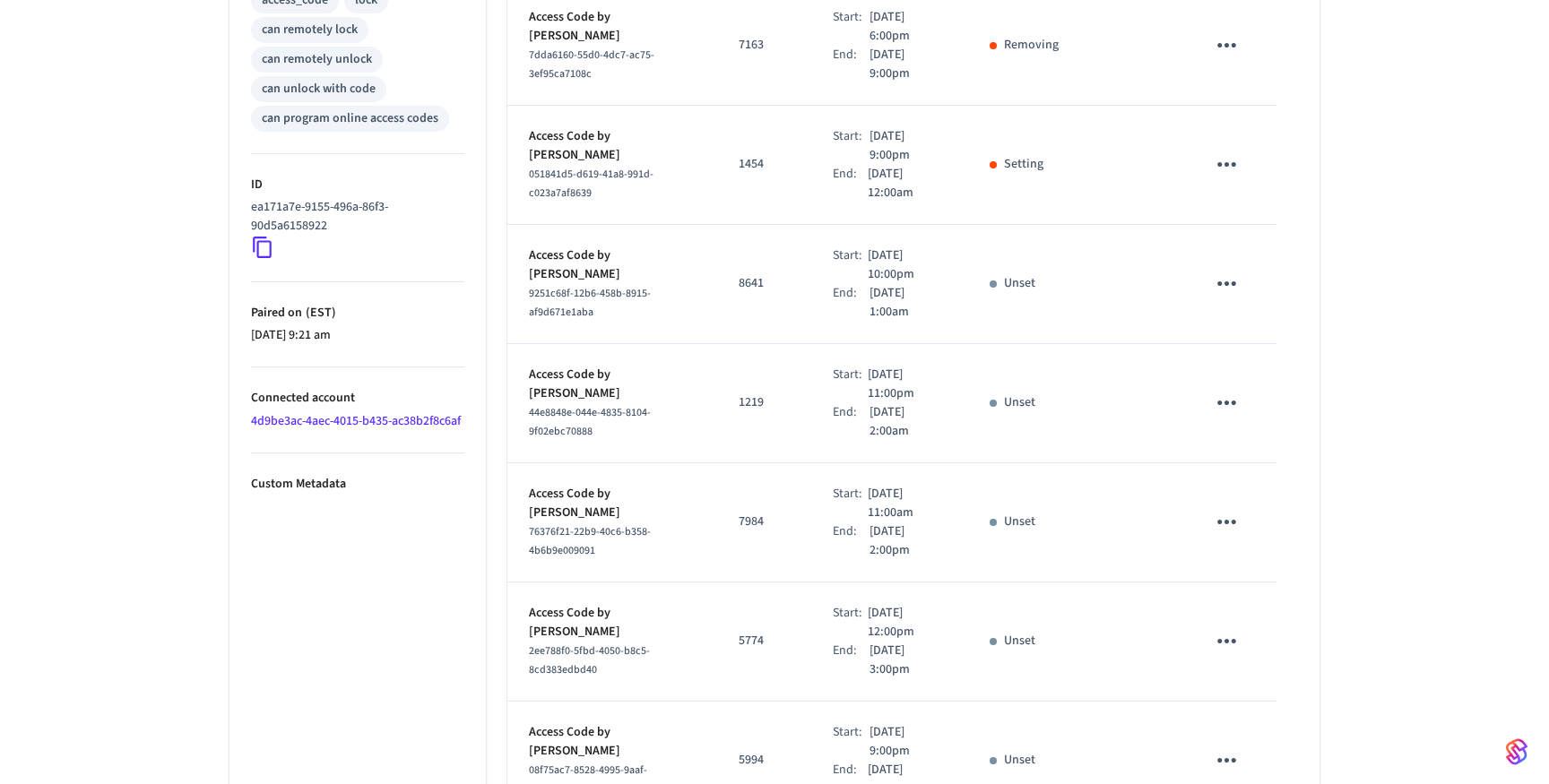
scroll to position [887, 0]
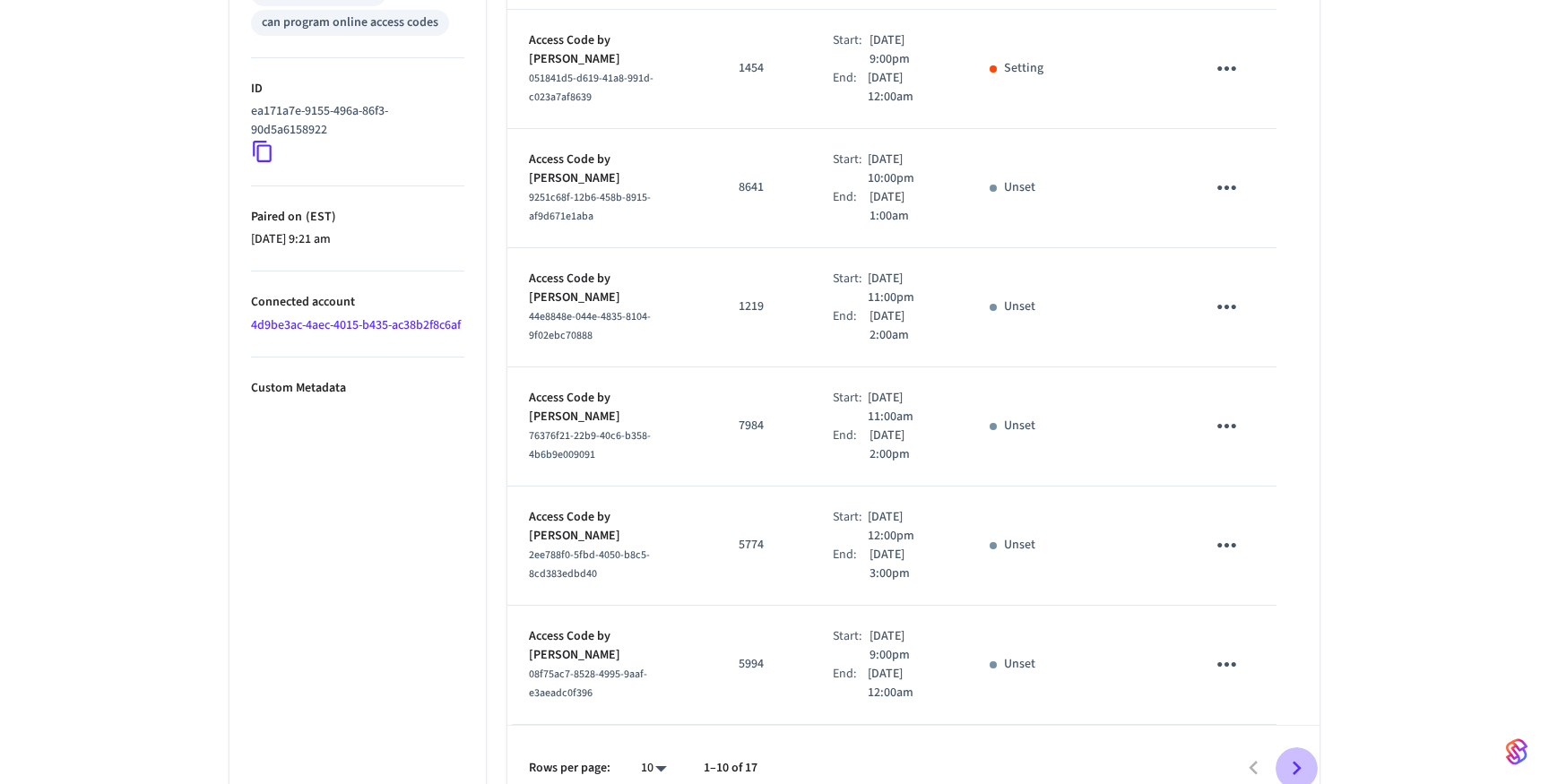
click at [1311, 748] on button "Go to next page" at bounding box center [1296, 769] width 42 height 42
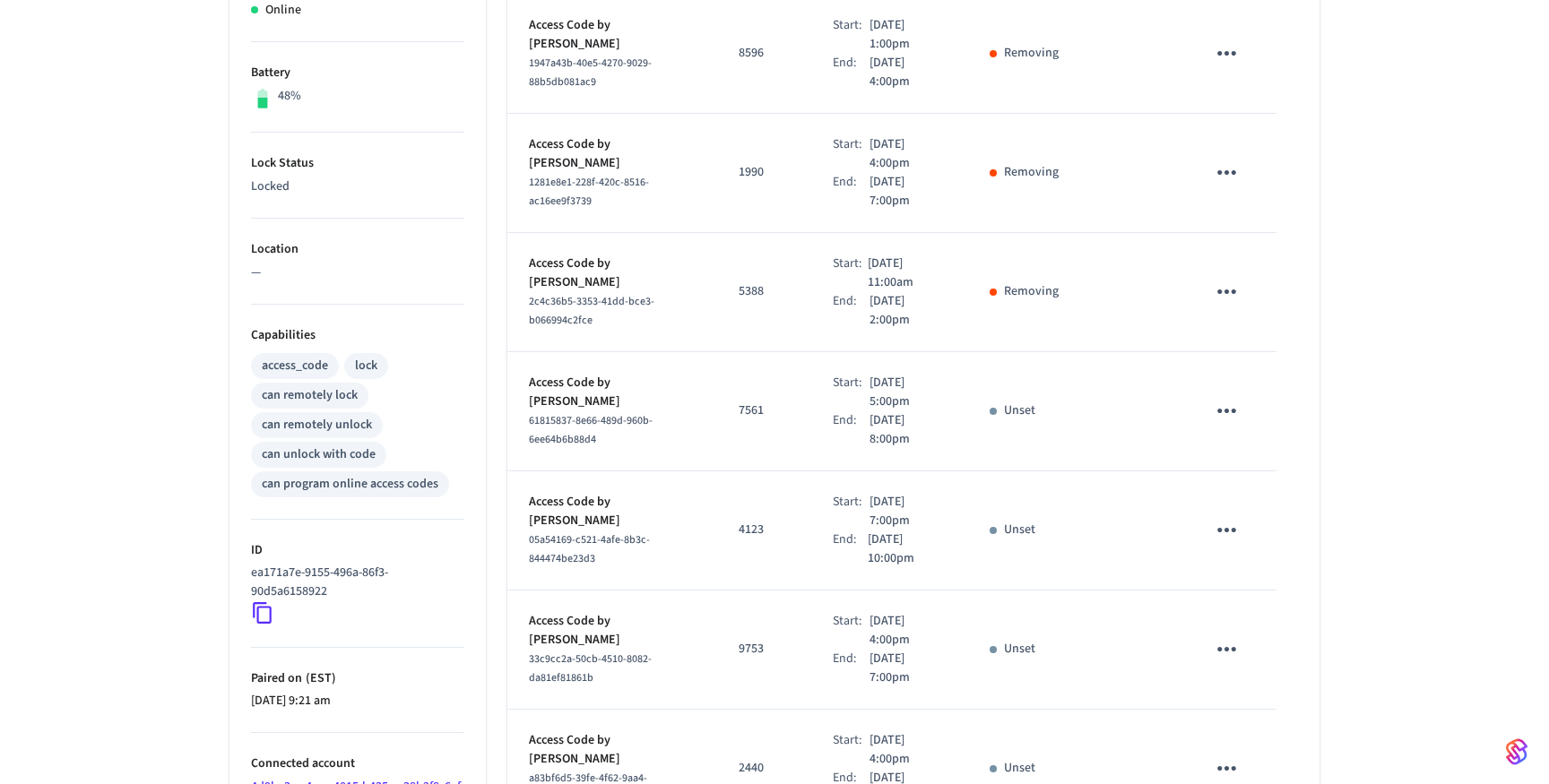
scroll to position [545, 0]
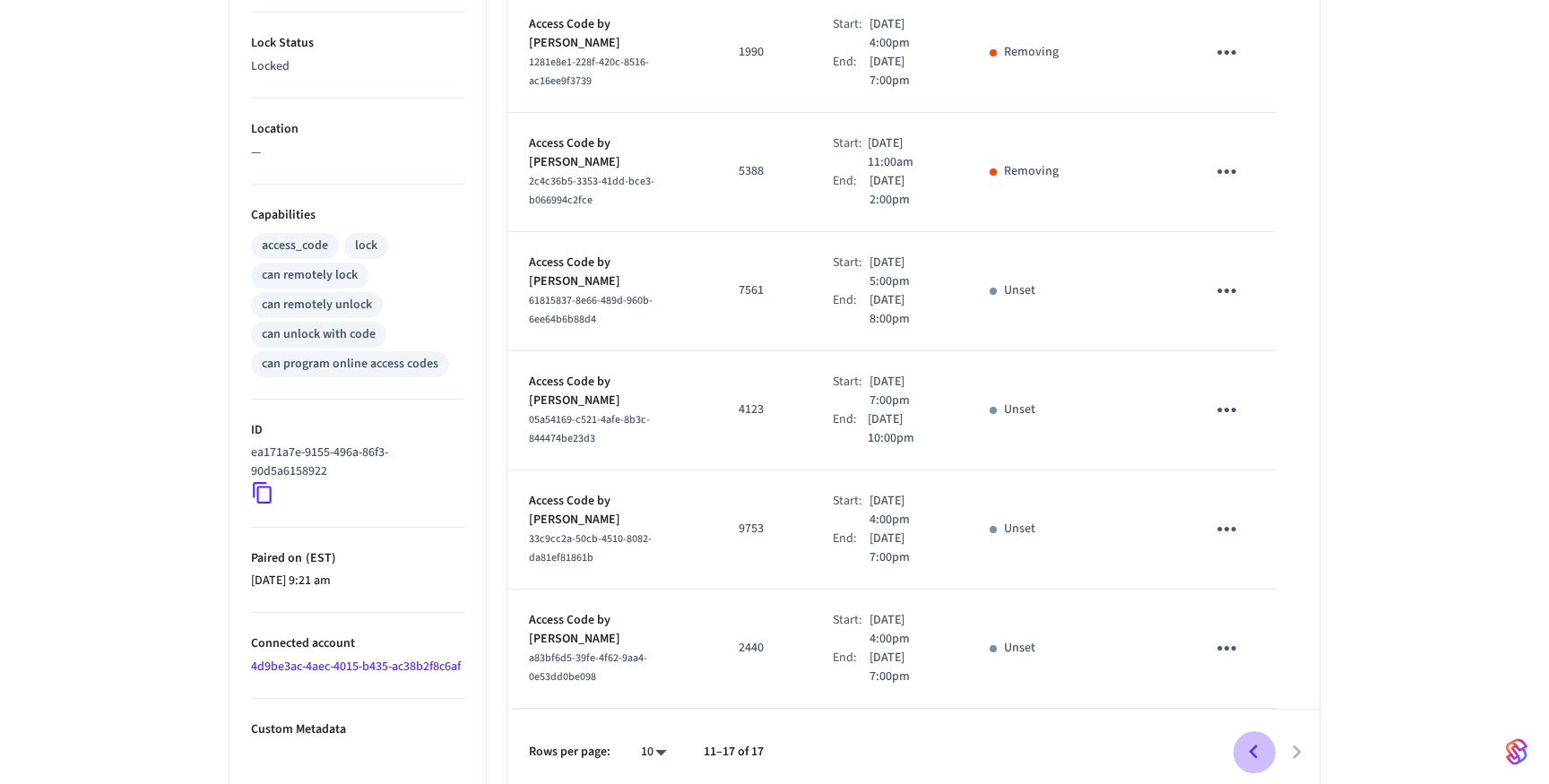
click at [1261, 744] on icon "Go to previous page" at bounding box center [1253, 752] width 28 height 28
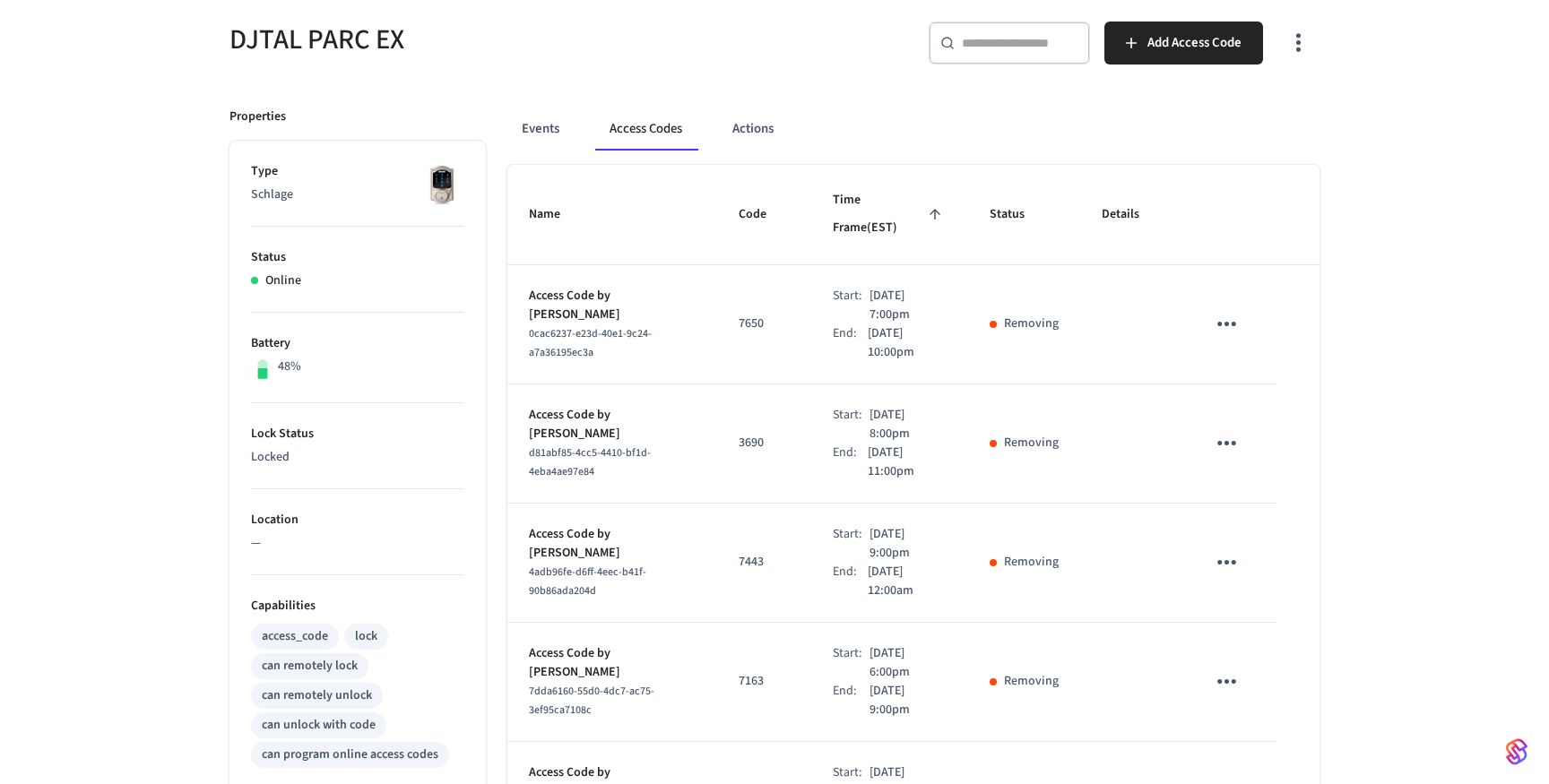
scroll to position [0, 0]
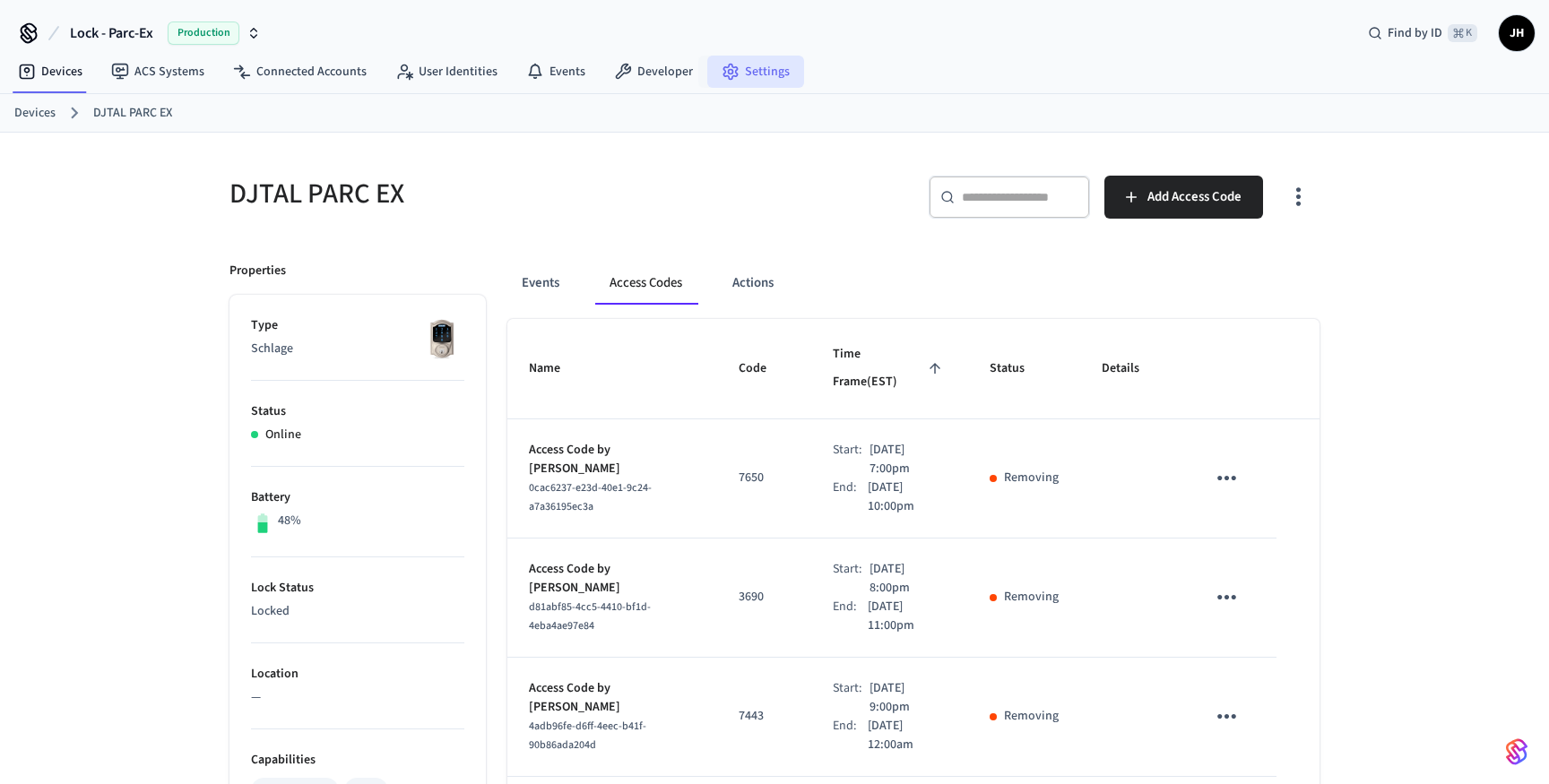
click at [737, 66] on link "Settings" at bounding box center [755, 72] width 97 height 33
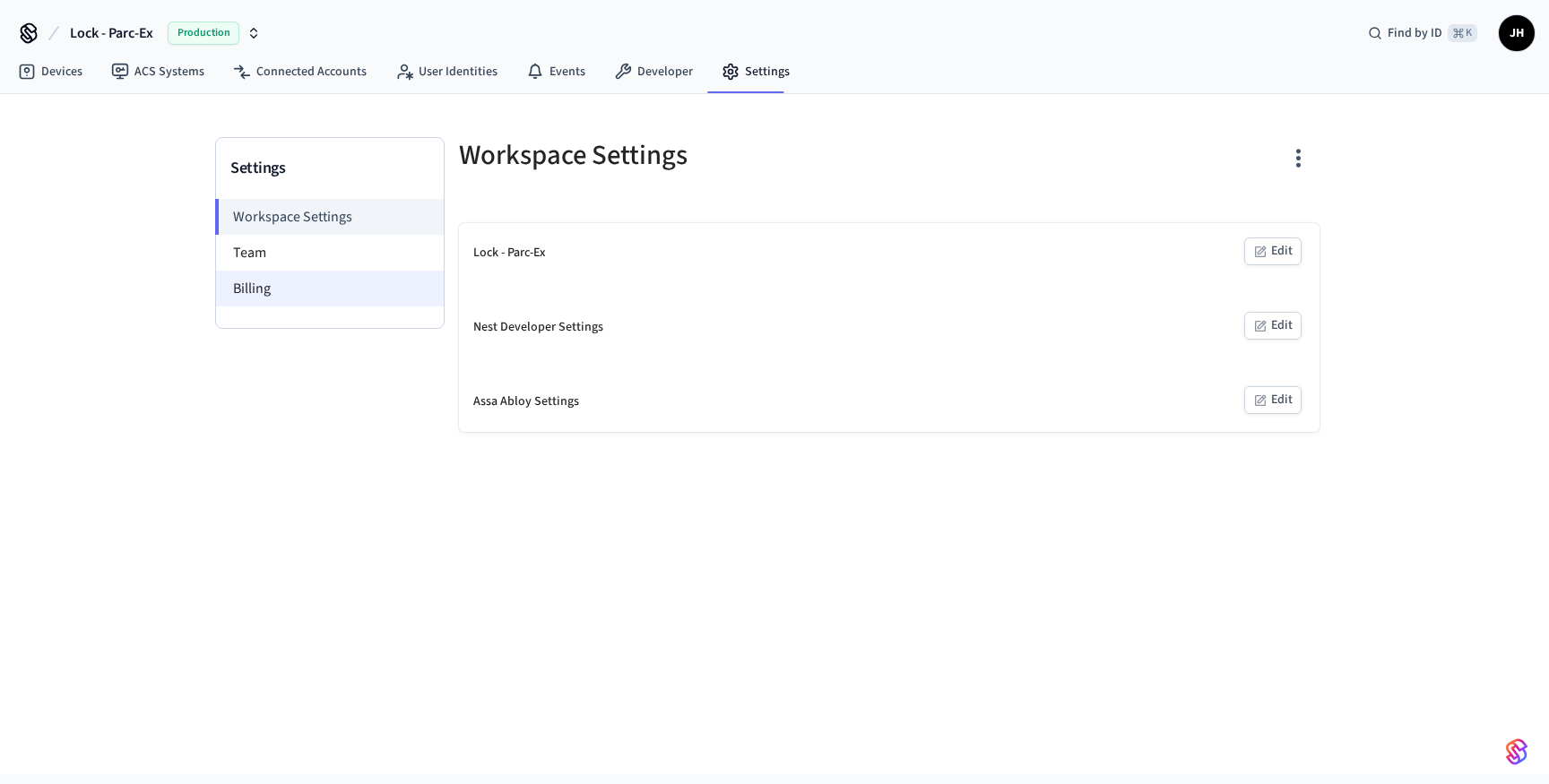
click at [359, 303] on li "Billing" at bounding box center [330, 288] width 228 height 35
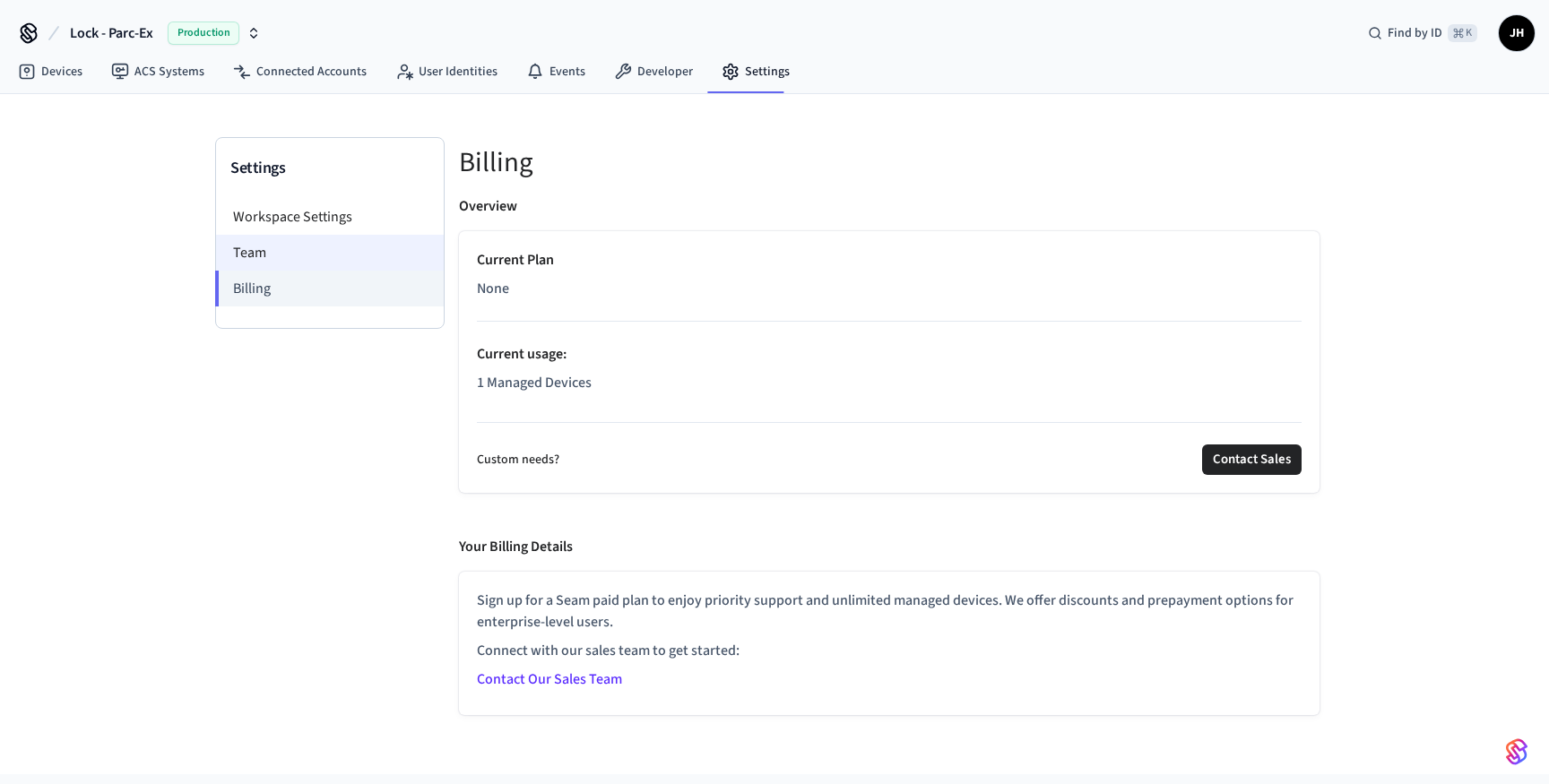
click at [352, 257] on li "Team" at bounding box center [330, 252] width 228 height 35
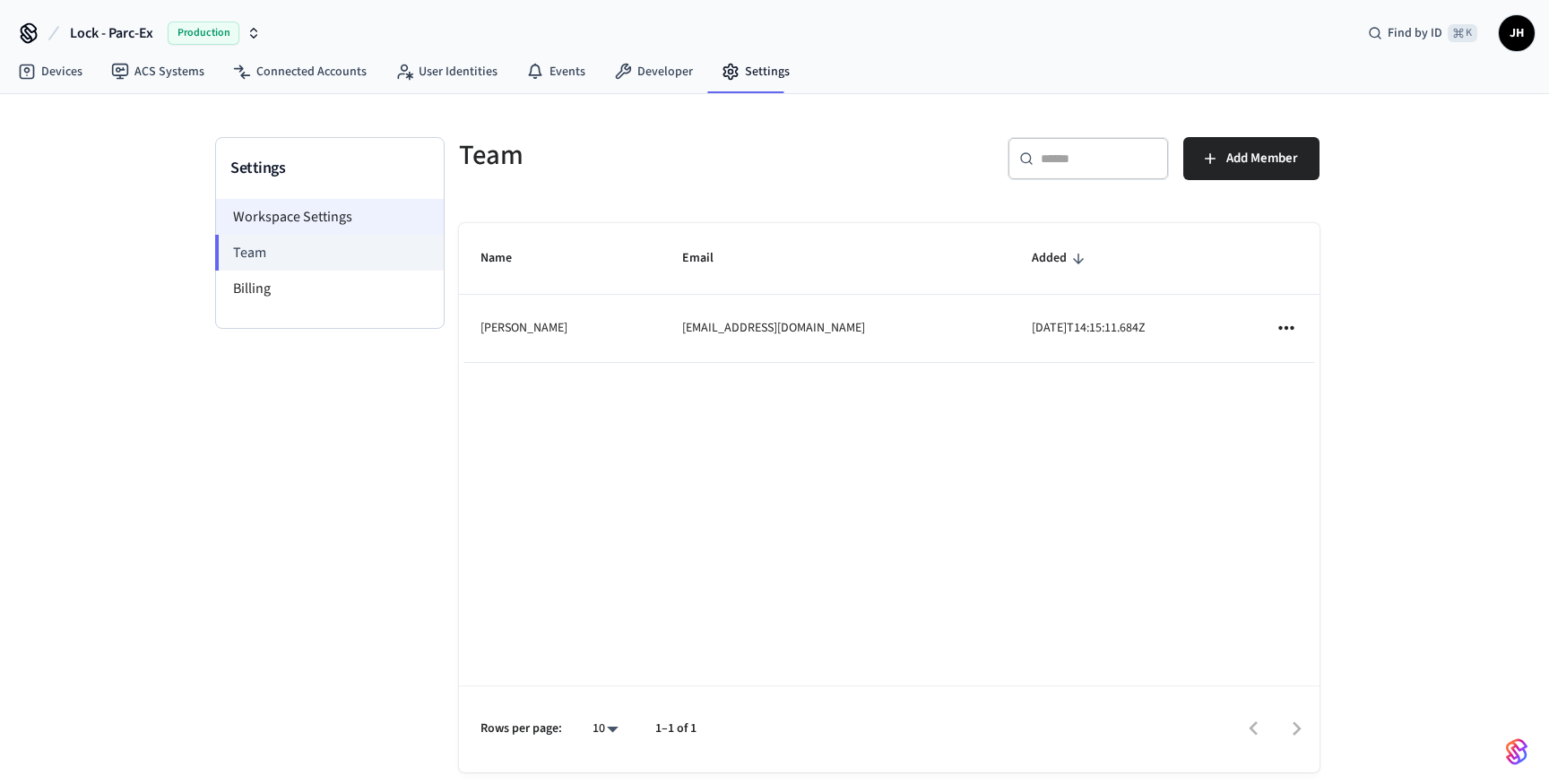
click at [362, 205] on li "Workspace Settings" at bounding box center [330, 216] width 228 height 35
